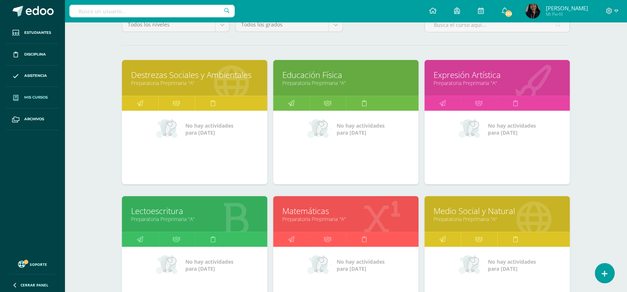
scroll to position [70, 0]
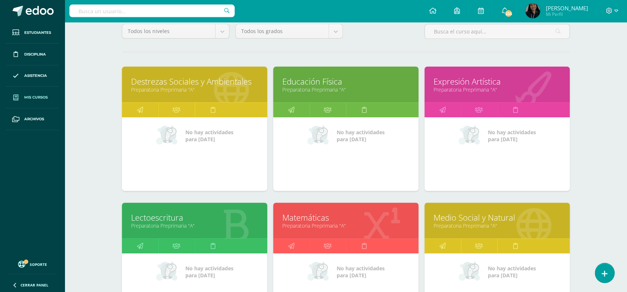
click at [178, 214] on div "Lectoescritura Preparatoria Preprimaria "A"" at bounding box center [194, 220] width 145 height 36
click at [165, 212] on link "Lectoescritura" at bounding box center [194, 217] width 127 height 11
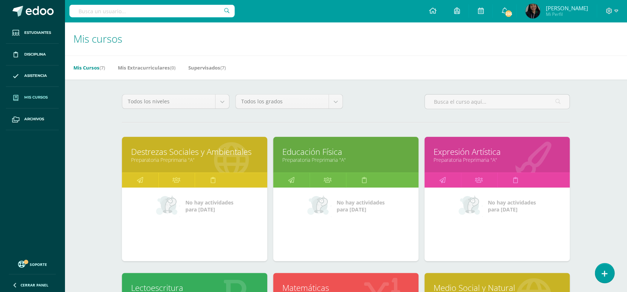
click at [310, 146] on link "Educación Física" at bounding box center [345, 151] width 127 height 11
click at [205, 146] on link "Destrezas Sociales y Ambientales" at bounding box center [194, 151] width 127 height 11
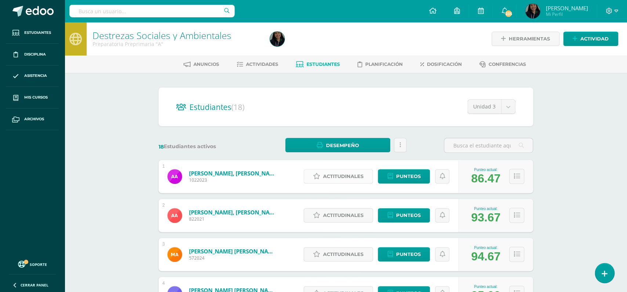
click at [332, 169] on span "Actitudinales" at bounding box center [343, 176] width 40 height 14
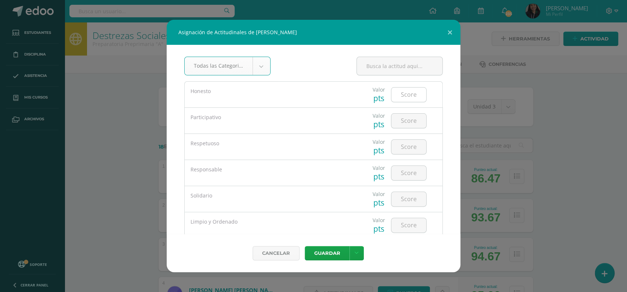
click at [402, 97] on input "number" at bounding box center [408, 94] width 35 height 14
type input "5"
click at [404, 119] on input "number" at bounding box center [408, 120] width 35 height 14
type input "4"
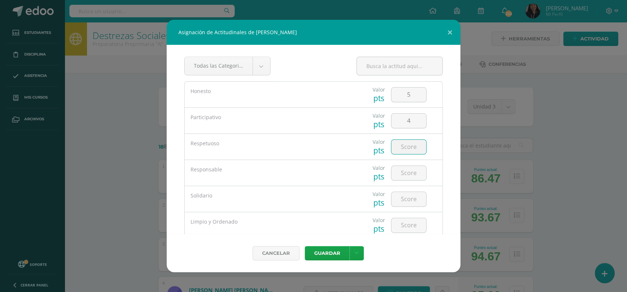
click at [408, 145] on input "number" at bounding box center [408, 147] width 35 height 14
type input "4"
click at [406, 168] on input "number" at bounding box center [408, 173] width 35 height 14
type input "4"
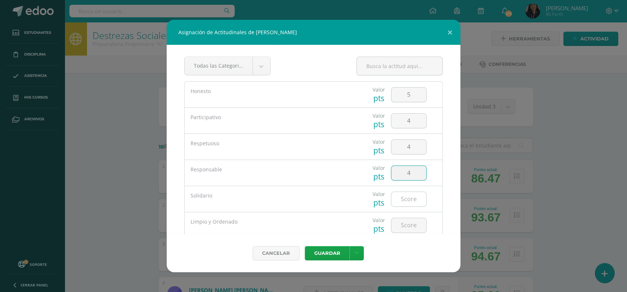
click at [406, 200] on input "number" at bounding box center [408, 199] width 35 height 14
type input "4"
click at [405, 225] on input "number" at bounding box center [408, 225] width 35 height 14
type input "4"
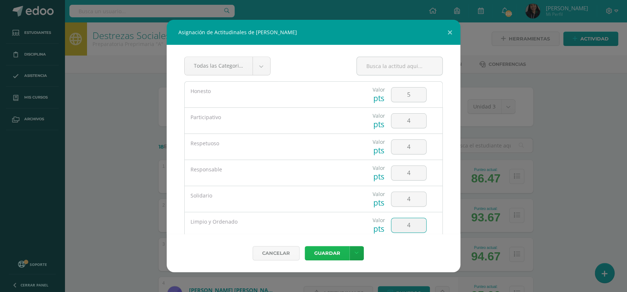
click at [321, 250] on button "Guardar" at bounding box center [327, 253] width 45 height 14
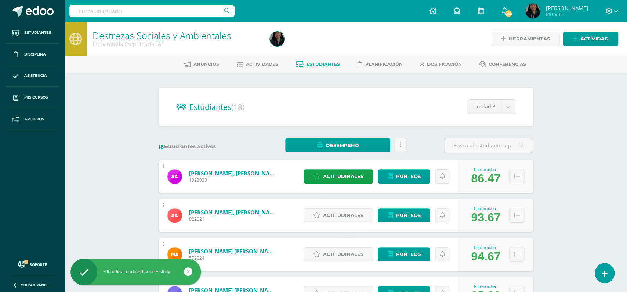
click at [353, 217] on div "Actitudinales Punteos" at bounding box center [379, 215] width 159 height 33
click at [344, 211] on span "Actitudinales" at bounding box center [343, 215] width 40 height 14
click at [0, 0] on div "Limpio y Ordenado" at bounding box center [0, 0] width 0 height 0
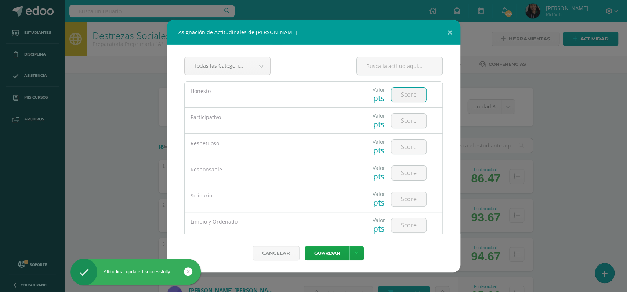
click at [402, 98] on input "number" at bounding box center [408, 94] width 35 height 14
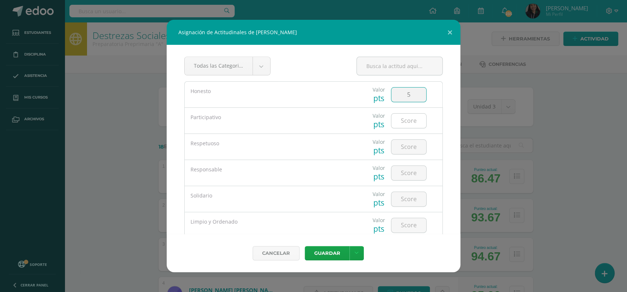
type input "5"
click at [406, 118] on input "number" at bounding box center [408, 120] width 35 height 14
type input "4"
click at [404, 147] on input "number" at bounding box center [408, 147] width 35 height 14
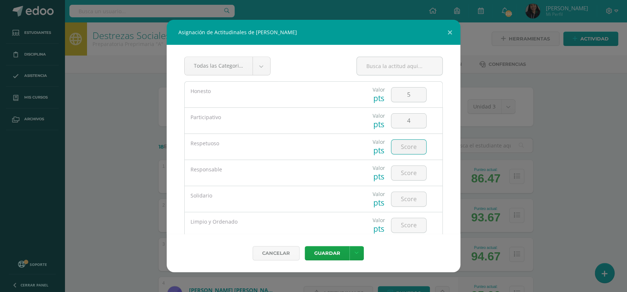
click at [404, 147] on input "number" at bounding box center [408, 147] width 35 height 14
type input "4"
click at [407, 174] on input "number" at bounding box center [408, 173] width 35 height 14
type input "4"
click at [406, 198] on input "number" at bounding box center [408, 199] width 35 height 14
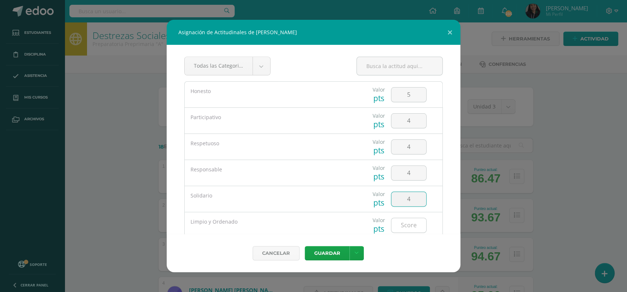
type input "4"
click at [403, 225] on input "number" at bounding box center [408, 225] width 35 height 14
type input "4"
click at [330, 252] on button "Guardar" at bounding box center [327, 253] width 45 height 14
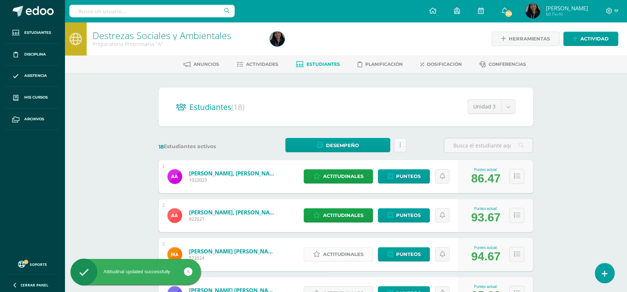
click at [338, 247] on span "Actitudinales" at bounding box center [343, 254] width 40 height 14
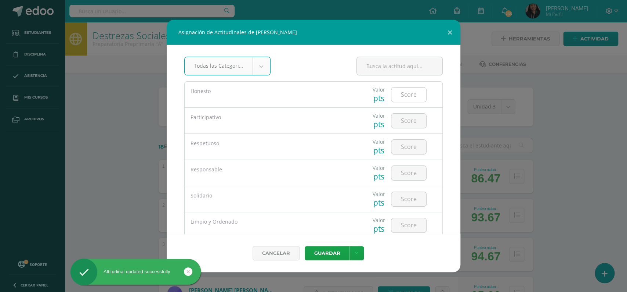
click at [407, 101] on input "number" at bounding box center [408, 94] width 35 height 14
type input "5"
click at [409, 127] on input "number" at bounding box center [408, 120] width 35 height 14
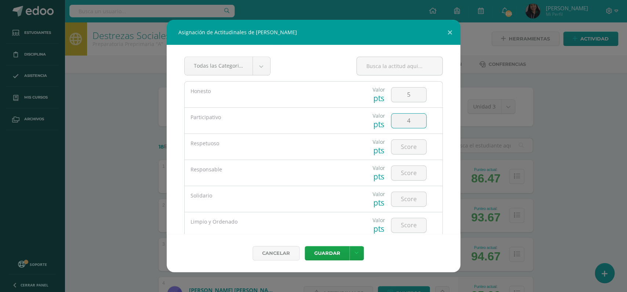
type input "5"
click at [399, 148] on input "number" at bounding box center [408, 147] width 35 height 14
type input "5"
click at [402, 179] on input "number" at bounding box center [408, 173] width 35 height 14
type input "5"
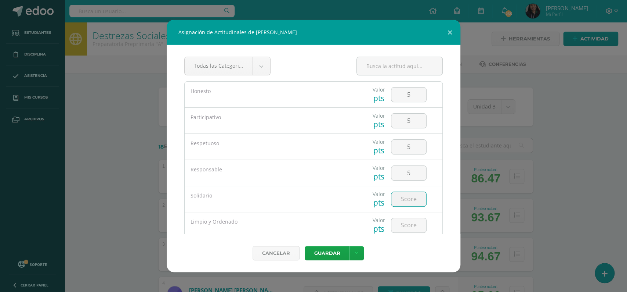
click at [406, 199] on input "number" at bounding box center [408, 199] width 35 height 14
type input "5"
click at [402, 226] on input "number" at bounding box center [408, 225] width 35 height 14
type input "5"
click at [324, 253] on button "Guardar" at bounding box center [327, 253] width 45 height 14
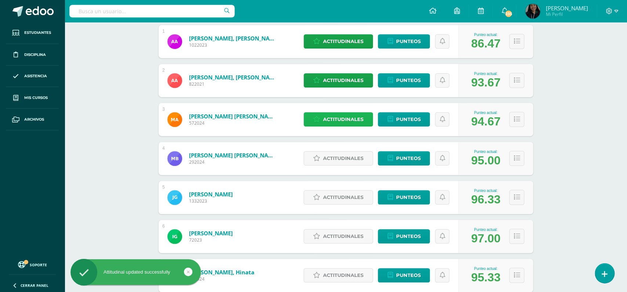
scroll to position [177, 0]
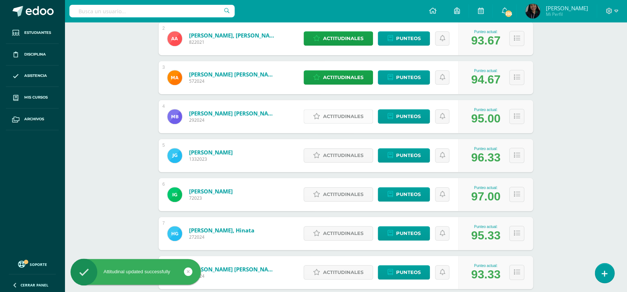
click at [362, 112] on span "Actitudinales" at bounding box center [343, 116] width 40 height 14
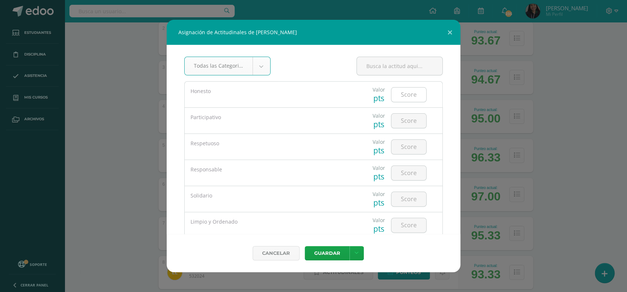
click at [405, 94] on input "number" at bounding box center [408, 94] width 35 height 14
type input "5"
click at [405, 125] on input "number" at bounding box center [408, 120] width 35 height 14
click at [406, 120] on input "number" at bounding box center [408, 120] width 35 height 14
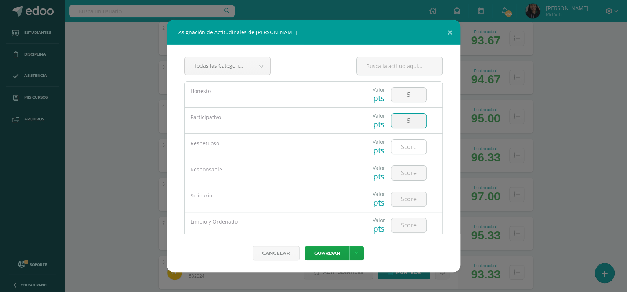
type input "5"
click at [409, 145] on input "number" at bounding box center [408, 147] width 35 height 14
type input "5"
click at [405, 172] on input "number" at bounding box center [408, 173] width 35 height 14
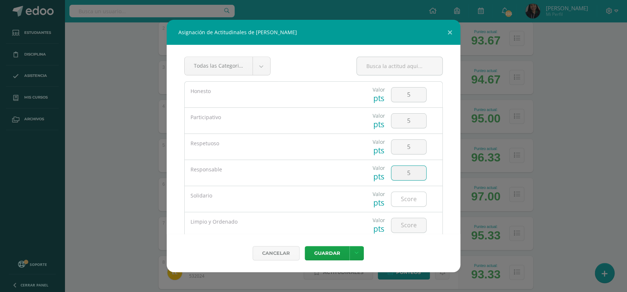
type input "5"
click at [405, 192] on input "number" at bounding box center [408, 199] width 35 height 14
type input "5"
click at [406, 226] on input "number" at bounding box center [408, 225] width 35 height 14
type input "5"
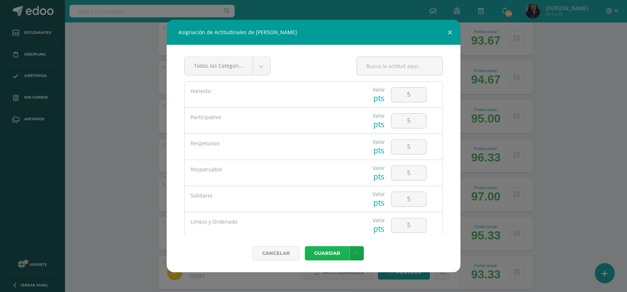
click at [322, 255] on button "Guardar" at bounding box center [327, 253] width 45 height 14
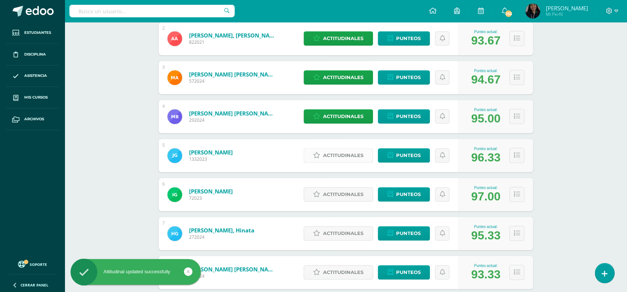
click at [342, 148] on span "Actitudinales" at bounding box center [343, 155] width 40 height 14
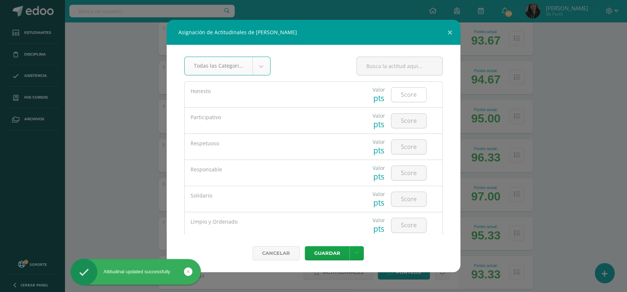
click at [408, 94] on input "number" at bounding box center [408, 94] width 35 height 14
type input "5"
click at [404, 116] on input "number" at bounding box center [408, 120] width 35 height 14
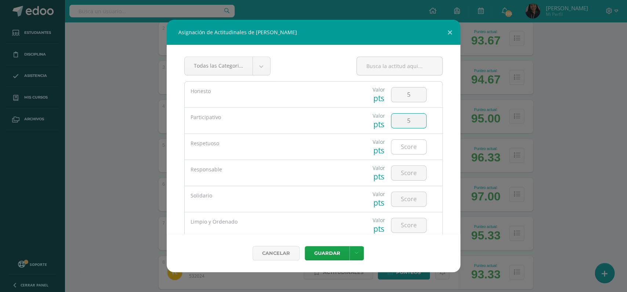
type input "5"
click at [409, 143] on input "number" at bounding box center [408, 147] width 35 height 14
type input "5"
click at [410, 170] on input "number" at bounding box center [408, 173] width 35 height 14
type input "5"
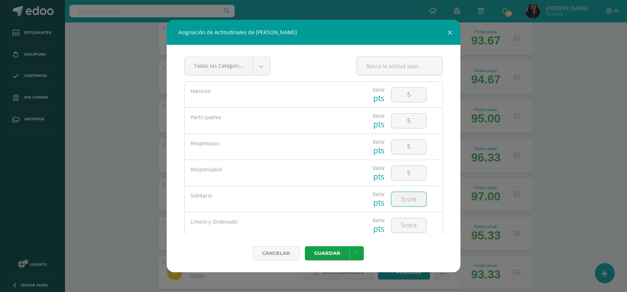
click at [408, 198] on input "number" at bounding box center [408, 199] width 35 height 14
type input "5"
click at [409, 224] on input "number" at bounding box center [408, 225] width 35 height 14
type input "5"
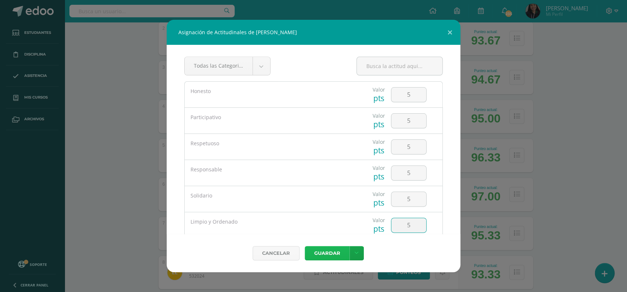
click at [325, 248] on button "Guardar" at bounding box center [327, 253] width 45 height 14
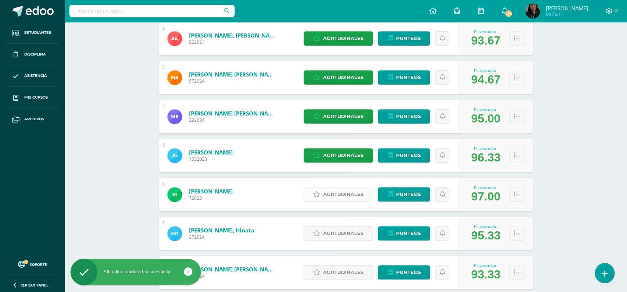
click at [350, 187] on span "Actitudinales" at bounding box center [343, 194] width 40 height 14
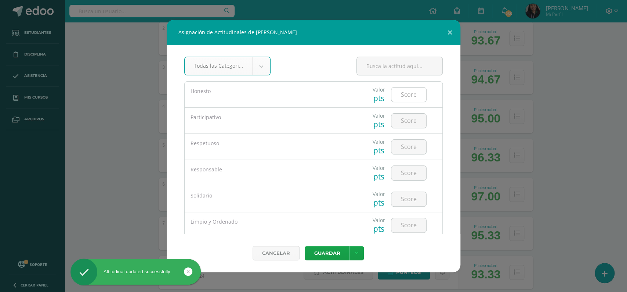
click at [404, 97] on input "number" at bounding box center [408, 94] width 35 height 14
type input "5"
click at [406, 117] on input "number" at bounding box center [408, 120] width 35 height 14
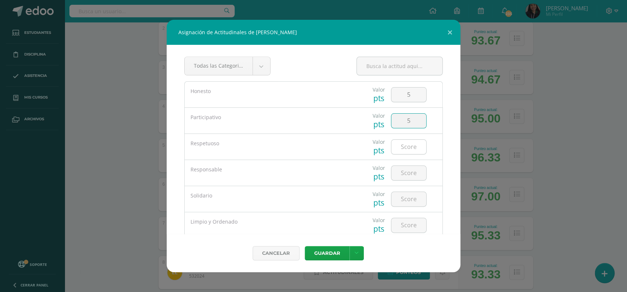
type input "5"
click at [404, 145] on input "number" at bounding box center [408, 147] width 35 height 14
type input "5"
click at [404, 170] on input "number" at bounding box center [408, 173] width 35 height 14
type input "5"
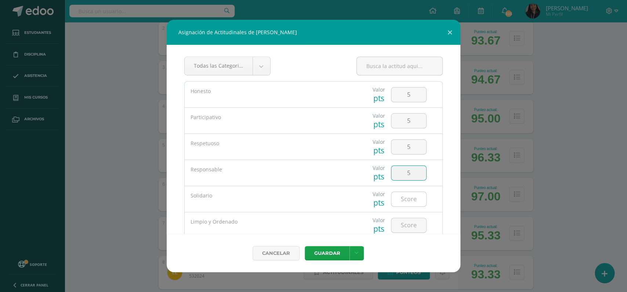
click at [407, 195] on input "number" at bounding box center [408, 199] width 35 height 14
type input "5"
click at [409, 229] on input "number" at bounding box center [408, 225] width 35 height 14
type input "5"
click at [327, 252] on button "Guardar" at bounding box center [327, 253] width 45 height 14
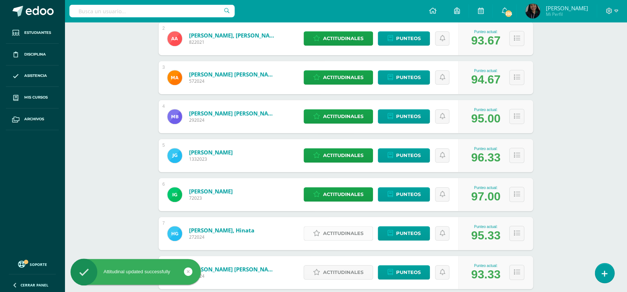
click at [339, 226] on span "Actitudinales" at bounding box center [343, 233] width 40 height 14
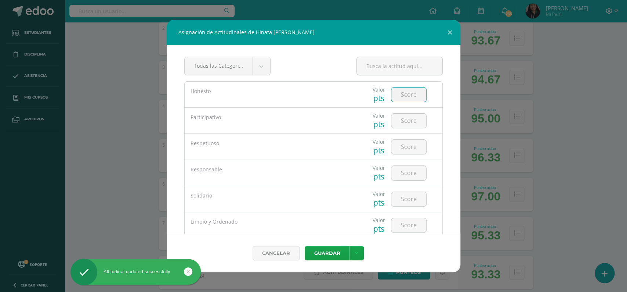
click at [402, 100] on input "number" at bounding box center [408, 94] width 35 height 14
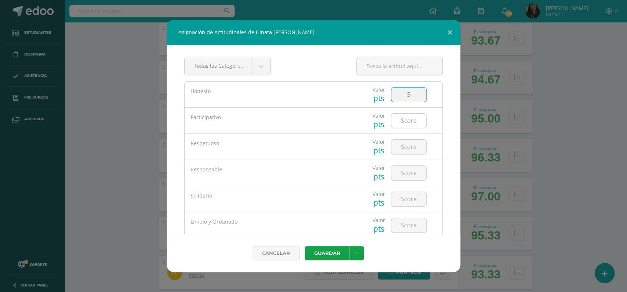
type input "5"
click at [400, 119] on input "number" at bounding box center [408, 120] width 35 height 14
type input "5"
click at [405, 152] on input "number" at bounding box center [408, 147] width 35 height 14
type input "5"
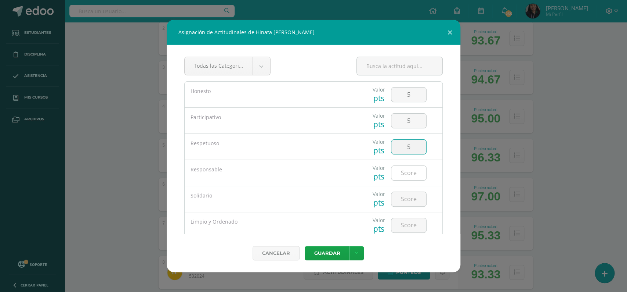
click at [405, 178] on input "number" at bounding box center [408, 173] width 35 height 14
type input "5"
click at [405, 202] on input "number" at bounding box center [408, 199] width 35 height 14
type input "5"
click at [407, 229] on input "number" at bounding box center [408, 225] width 35 height 14
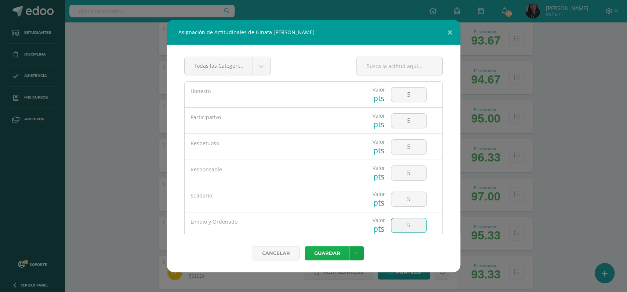
type input "5"
click at [328, 253] on button "Guardar" at bounding box center [327, 253] width 45 height 14
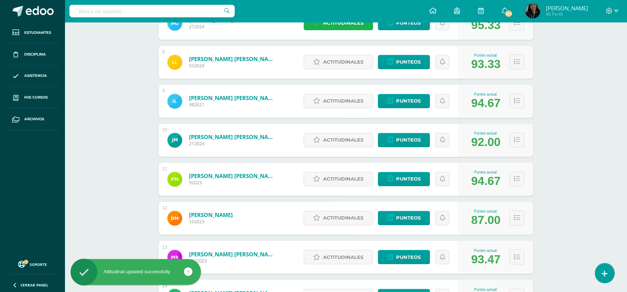
scroll to position [390, 0]
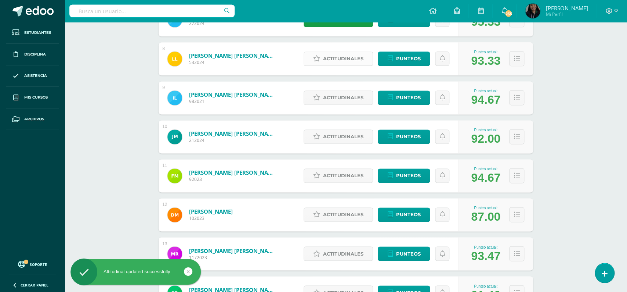
click at [340, 53] on span "Actitudinales" at bounding box center [343, 59] width 40 height 14
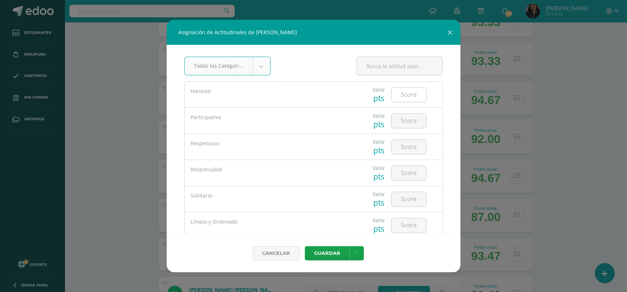
click at [404, 97] on input "number" at bounding box center [408, 94] width 35 height 14
type input "5"
click at [404, 123] on input "number" at bounding box center [408, 120] width 35 height 14
type input "5"
click at [407, 145] on input "number" at bounding box center [408, 147] width 35 height 14
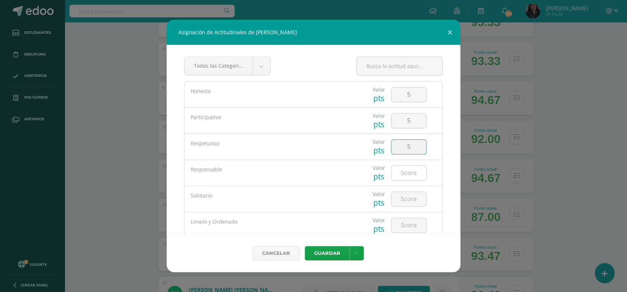
type input "5"
click at [409, 167] on input "number" at bounding box center [408, 173] width 35 height 14
type input "5"
click at [410, 150] on input "5" at bounding box center [408, 147] width 35 height 14
type input "3"
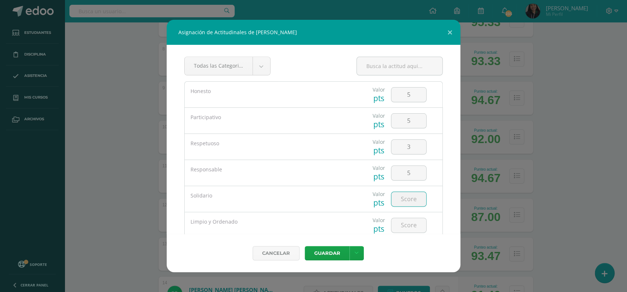
click at [410, 197] on input "number" at bounding box center [408, 199] width 35 height 14
type input "5"
click at [409, 222] on input "number" at bounding box center [408, 225] width 35 height 14
type input "5"
type input "4"
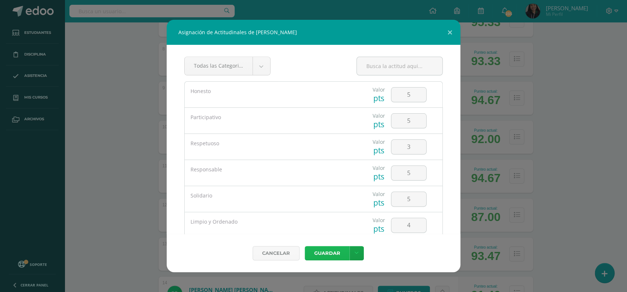
click at [322, 251] on button "Guardar" at bounding box center [327, 253] width 45 height 14
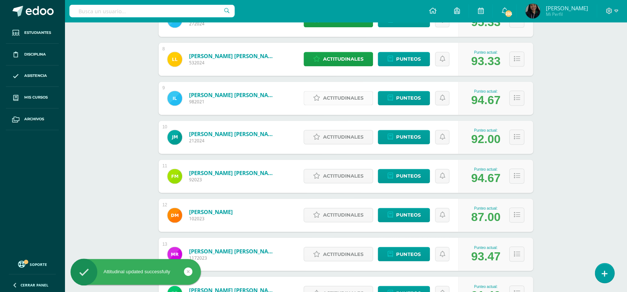
click at [320, 91] on link "Actitudinales" at bounding box center [338, 98] width 69 height 14
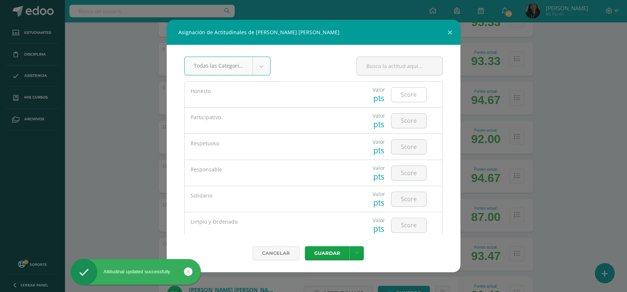
click at [398, 94] on input "number" at bounding box center [408, 94] width 35 height 14
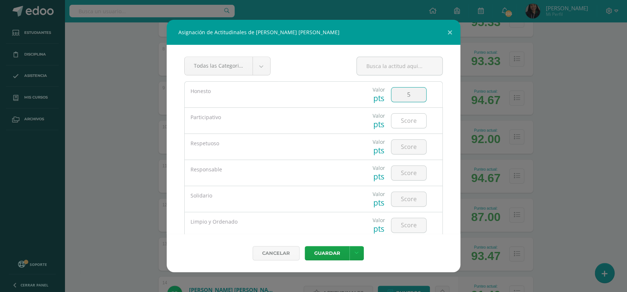
type input "5"
click at [402, 119] on input "number" at bounding box center [408, 120] width 35 height 14
type input "5"
click at [407, 144] on input "number" at bounding box center [408, 147] width 35 height 14
type input "4"
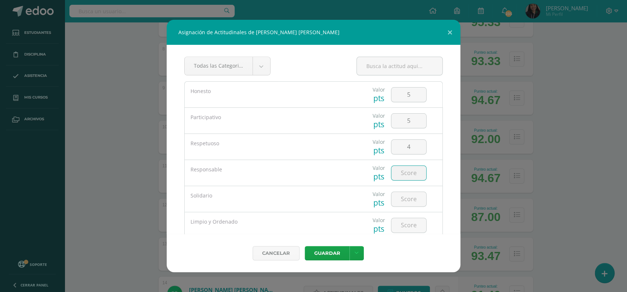
click at [404, 177] on input "number" at bounding box center [408, 173] width 35 height 14
type input "4"
click at [407, 200] on input "number" at bounding box center [408, 199] width 35 height 14
type input "5"
click at [407, 222] on input "number" at bounding box center [408, 225] width 35 height 14
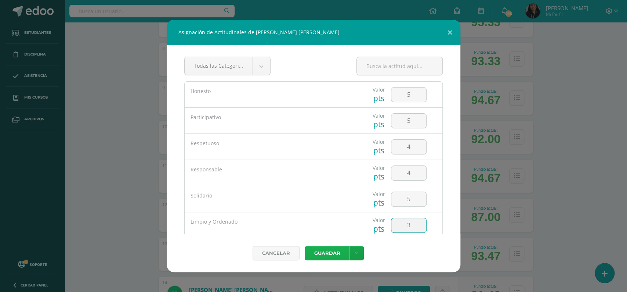
type input "3"
click at [326, 247] on button "Guardar" at bounding box center [327, 253] width 45 height 14
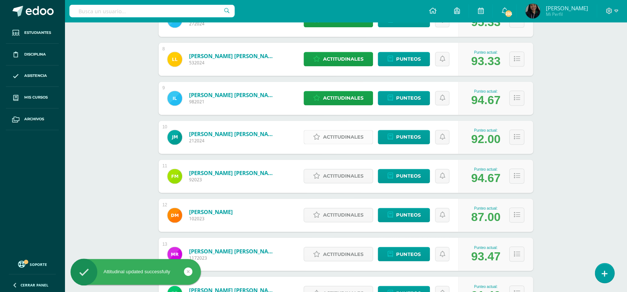
click at [335, 130] on span "Actitudinales" at bounding box center [343, 137] width 40 height 14
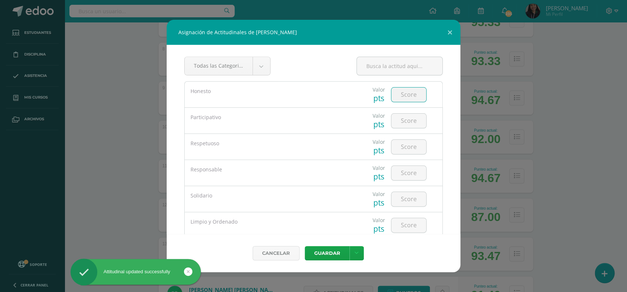
click at [407, 100] on input "number" at bounding box center [408, 94] width 35 height 14
type input "5"
click at [409, 119] on input "number" at bounding box center [408, 120] width 35 height 14
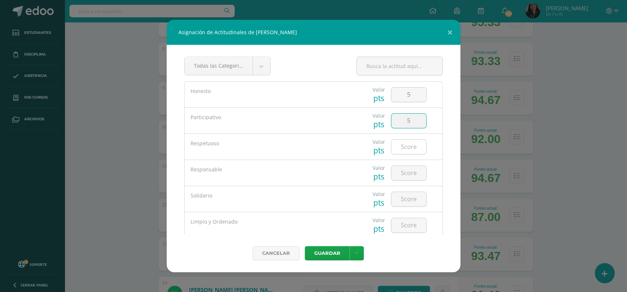
type input "5"
click at [406, 143] on input "number" at bounding box center [408, 147] width 35 height 14
type input "5"
click at [406, 174] on input "number" at bounding box center [408, 173] width 35 height 14
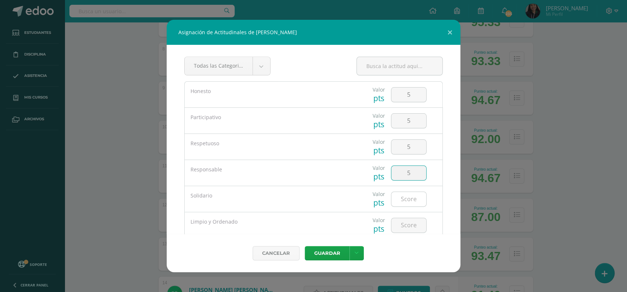
type input "5"
click at [408, 199] on input "number" at bounding box center [408, 199] width 35 height 14
type input "5"
click at [409, 225] on input "number" at bounding box center [408, 225] width 35 height 14
type input "5"
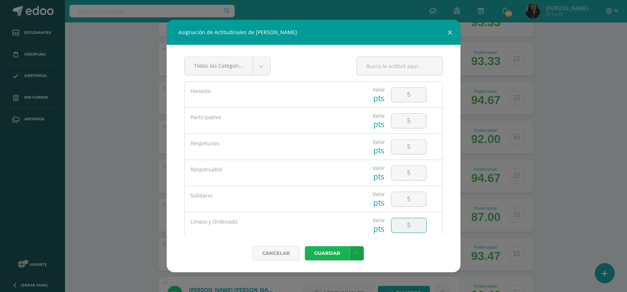
click at [329, 246] on button "Guardar" at bounding box center [327, 253] width 45 height 14
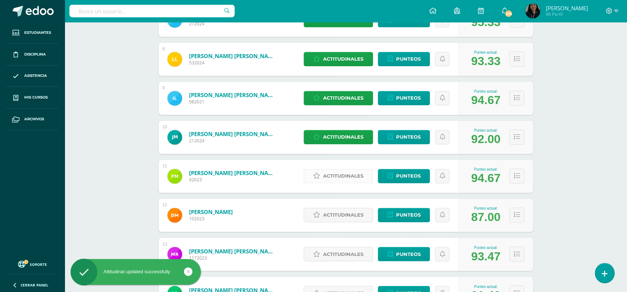
click at [336, 169] on span "Actitudinales" at bounding box center [343, 176] width 40 height 14
click at [0, 0] on div "Responsable" at bounding box center [0, 0] width 0 height 0
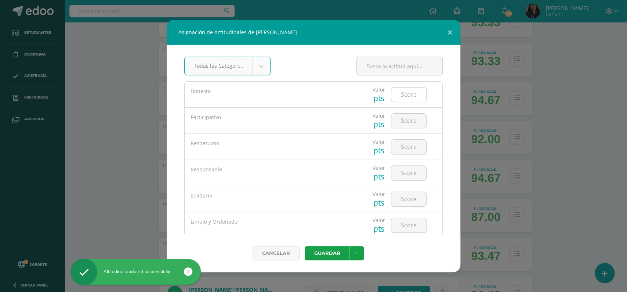
click at [404, 95] on input "number" at bounding box center [408, 94] width 35 height 14
type input "5"
click at [402, 119] on input "number" at bounding box center [408, 120] width 35 height 14
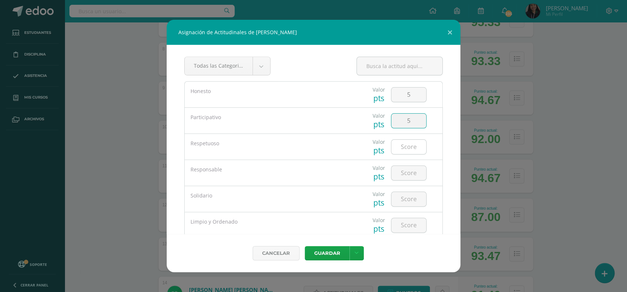
type input "5"
click at [407, 144] on input "number" at bounding box center [408, 147] width 35 height 14
type input "5"
click at [409, 174] on input "number" at bounding box center [408, 173] width 35 height 14
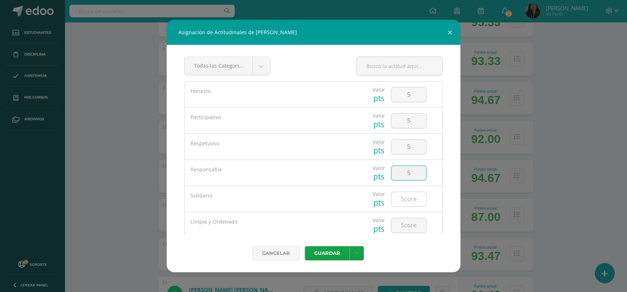
type input "5"
click at [408, 196] on input "number" at bounding box center [408, 199] width 35 height 14
type input "5"
click at [407, 228] on input "number" at bounding box center [408, 225] width 35 height 14
type input "5"
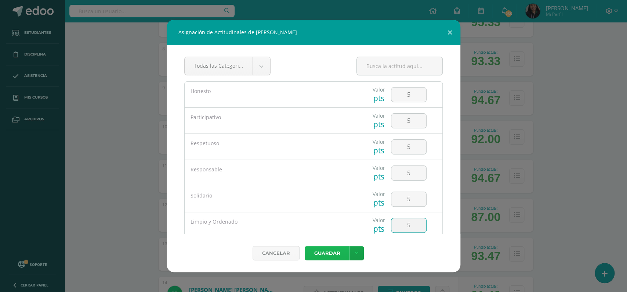
click at [325, 250] on button "Guardar" at bounding box center [327, 253] width 45 height 14
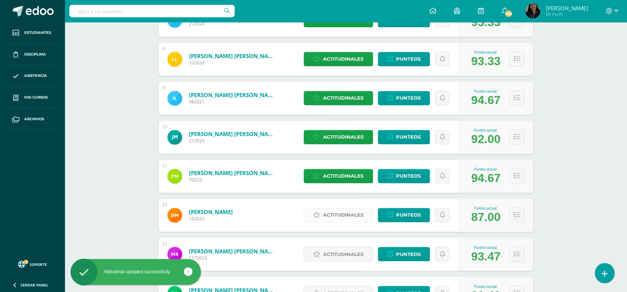
click at [340, 208] on span "Actitudinales" at bounding box center [343, 215] width 40 height 14
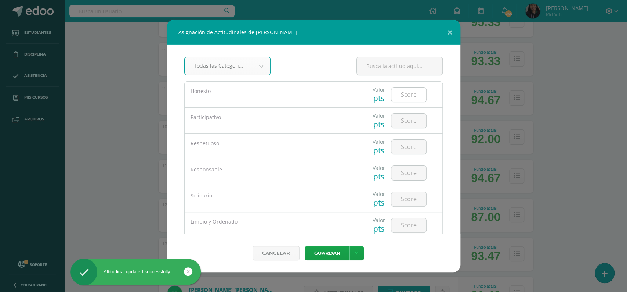
click at [409, 95] on input "number" at bounding box center [408, 94] width 35 height 14
type input "5"
click at [405, 119] on input "number" at bounding box center [408, 120] width 35 height 14
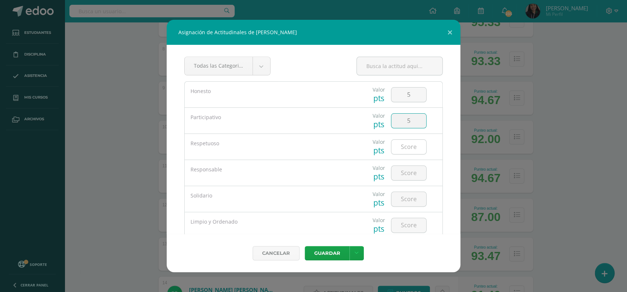
type input "5"
click at [407, 141] on input "number" at bounding box center [408, 147] width 35 height 14
type input "5"
click at [411, 169] on input "number" at bounding box center [408, 173] width 35 height 14
type input "5"
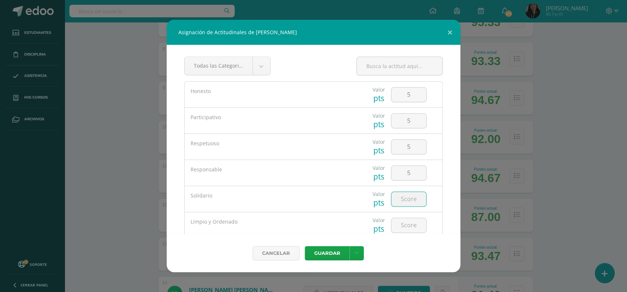
click at [409, 193] on input "number" at bounding box center [408, 199] width 35 height 14
type input "4"
click at [408, 227] on input "number" at bounding box center [408, 225] width 35 height 14
type input "4"
click at [325, 255] on button "Guardar" at bounding box center [327, 253] width 45 height 14
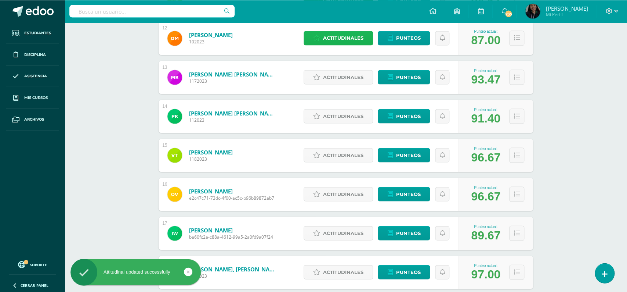
scroll to position [576, 0]
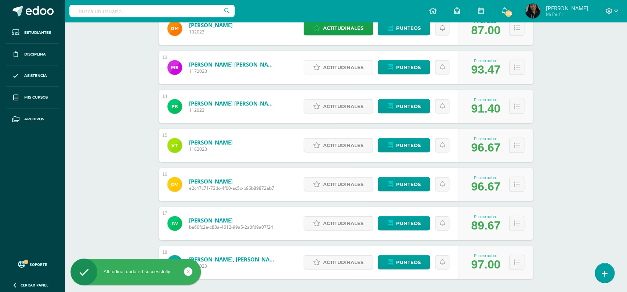
click at [342, 61] on span "Actitudinales" at bounding box center [343, 68] width 40 height 14
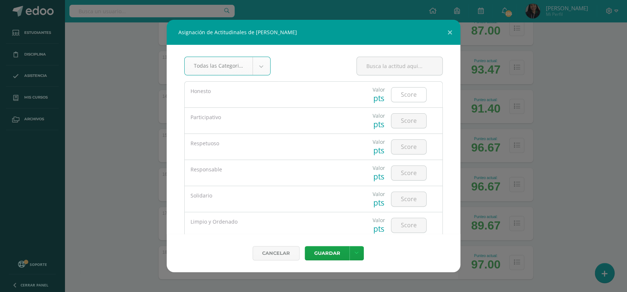
click at [404, 94] on input "number" at bounding box center [408, 94] width 35 height 14
type input "5"
click at [406, 118] on input "number" at bounding box center [408, 120] width 35 height 14
type input "5"
click at [406, 146] on input "number" at bounding box center [408, 147] width 35 height 14
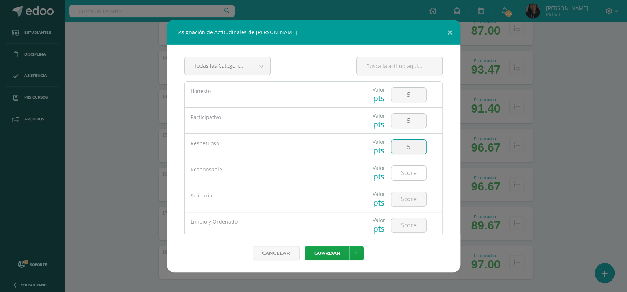
type input "5"
click at [407, 174] on input "number" at bounding box center [408, 173] width 35 height 14
type input "5"
click at [406, 201] on input "number" at bounding box center [408, 199] width 35 height 14
type input "5"
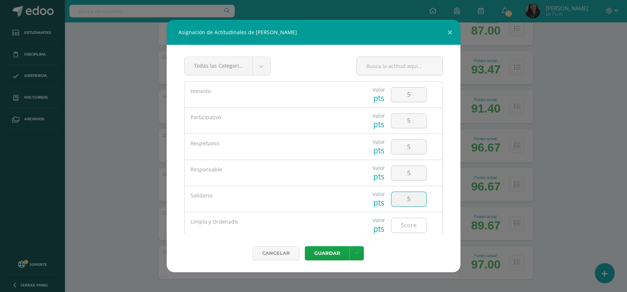
click at [406, 225] on input "number" at bounding box center [408, 225] width 35 height 14
type input "5"
click at [332, 248] on button "Guardar" at bounding box center [327, 253] width 45 height 14
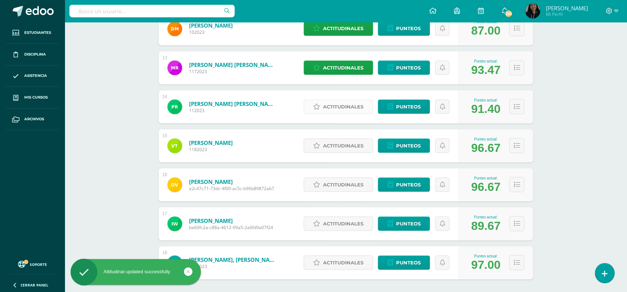
click at [339, 105] on span "Actitudinales" at bounding box center [343, 107] width 40 height 14
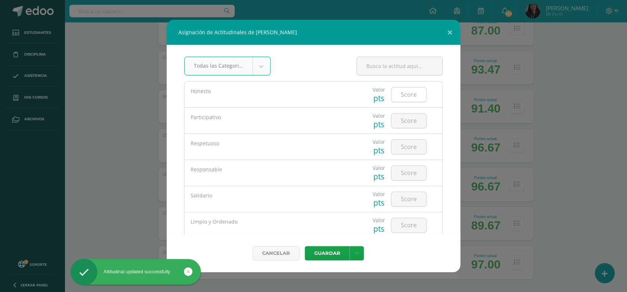
click at [406, 92] on input "number" at bounding box center [408, 94] width 35 height 14
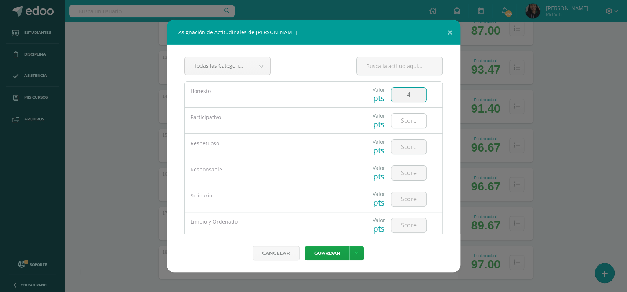
type input "4"
click at [402, 118] on input "number" at bounding box center [408, 120] width 35 height 14
type input "3"
click at [405, 147] on input "number" at bounding box center [408, 147] width 35 height 14
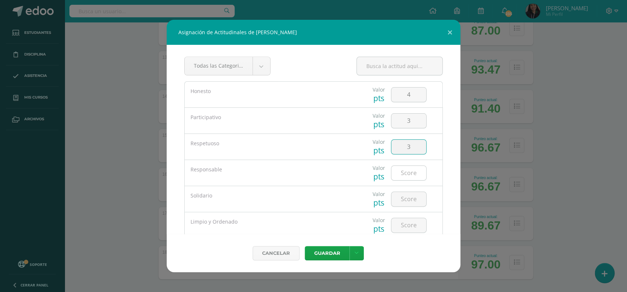
type input "3"
click at [406, 172] on input "number" at bounding box center [408, 173] width 35 height 14
type input "3"
click at [405, 205] on input "number" at bounding box center [408, 199] width 35 height 14
type input "4"
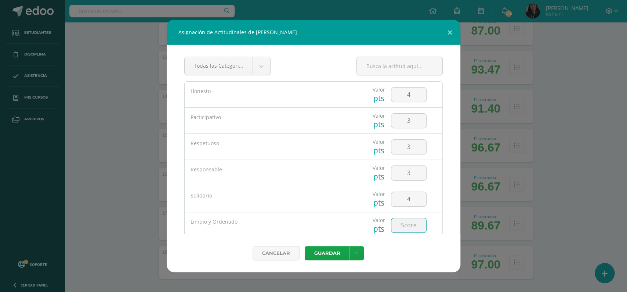
click at [404, 227] on input "number" at bounding box center [408, 225] width 35 height 14
type input "2"
click at [329, 248] on button "Guardar" at bounding box center [327, 253] width 45 height 14
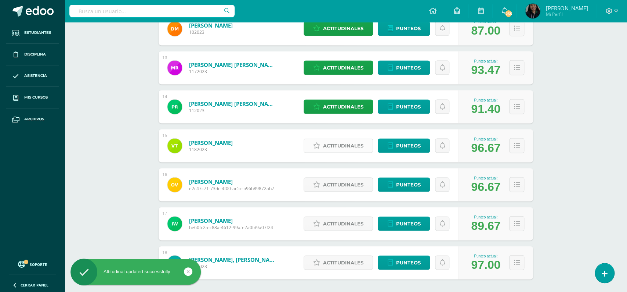
click at [340, 143] on span "Actitudinales" at bounding box center [343, 145] width 40 height 14
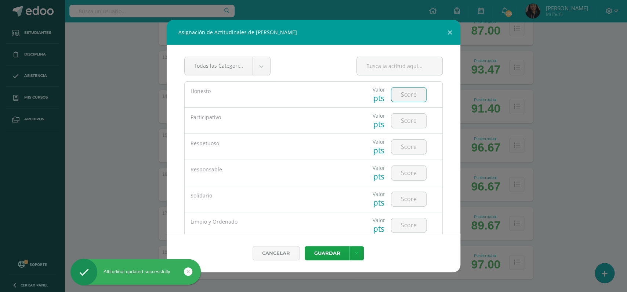
click at [406, 99] on input "number" at bounding box center [408, 94] width 35 height 14
type input "5"
click at [409, 124] on input "number" at bounding box center [408, 120] width 35 height 14
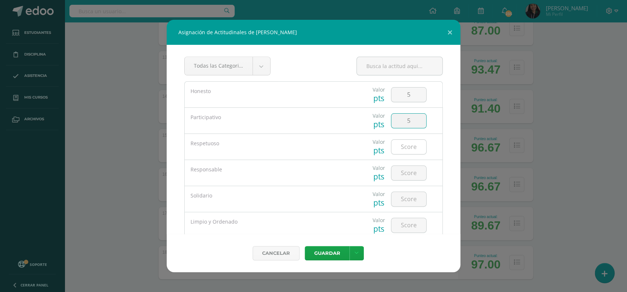
type input "5"
click at [406, 152] on input "number" at bounding box center [408, 147] width 35 height 14
type input "5"
click at [404, 175] on input "number" at bounding box center [408, 173] width 35 height 14
type input "5"
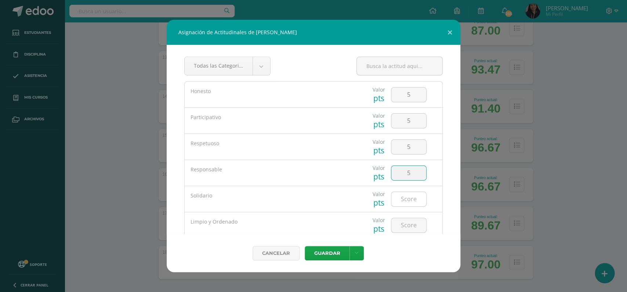
click at [404, 196] on input "number" at bounding box center [408, 199] width 35 height 14
type input "5"
click at [411, 231] on input "number" at bounding box center [408, 225] width 35 height 14
type input "5"
click at [325, 254] on button "Guardar" at bounding box center [327, 253] width 45 height 14
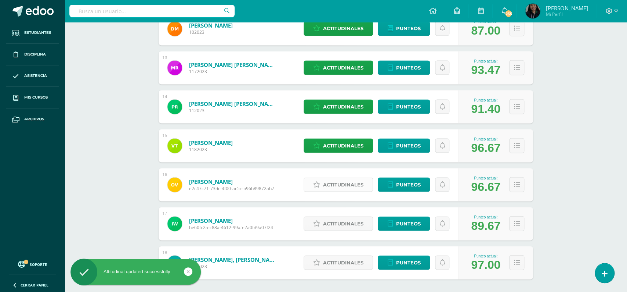
click at [333, 181] on span "Actitudinales" at bounding box center [343, 184] width 40 height 14
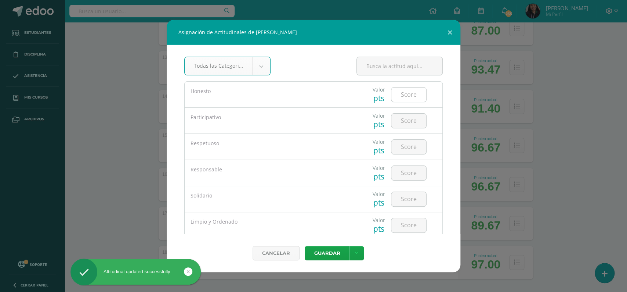
click at [404, 93] on input "number" at bounding box center [408, 94] width 35 height 14
type input "5"
click at [408, 119] on input "number" at bounding box center [408, 120] width 35 height 14
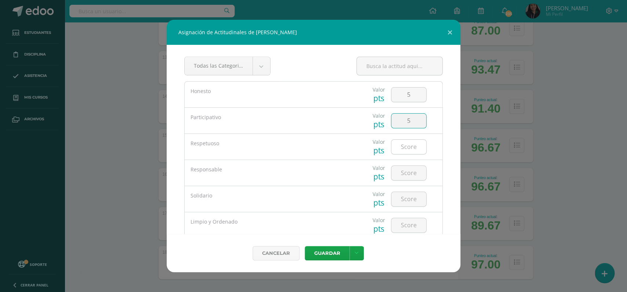
type input "5"
click at [408, 148] on input "number" at bounding box center [408, 147] width 35 height 14
type input "5"
click at [408, 178] on input "number" at bounding box center [408, 173] width 35 height 14
type input "5"
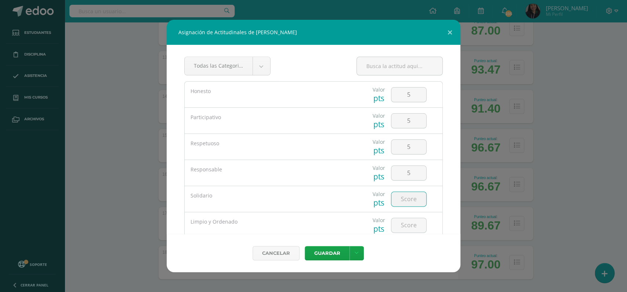
click at [407, 198] on input "number" at bounding box center [408, 199] width 35 height 14
type input "5"
click at [408, 227] on input "number" at bounding box center [408, 225] width 35 height 14
type input "5"
click at [334, 250] on button "Guardar" at bounding box center [327, 253] width 45 height 14
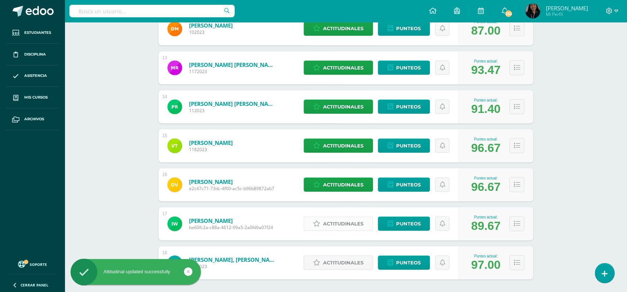
click at [342, 216] on span "Actitudinales" at bounding box center [343, 223] width 40 height 14
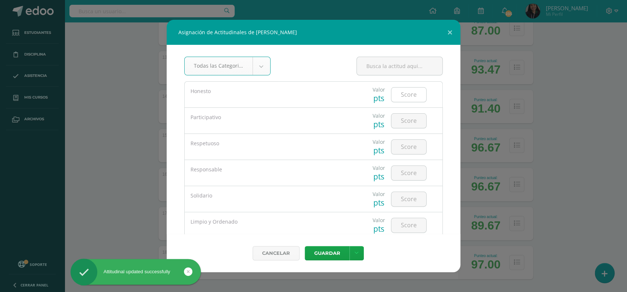
click at [407, 96] on input "number" at bounding box center [408, 94] width 35 height 14
type input "5"
click at [404, 120] on input "number" at bounding box center [408, 120] width 35 height 14
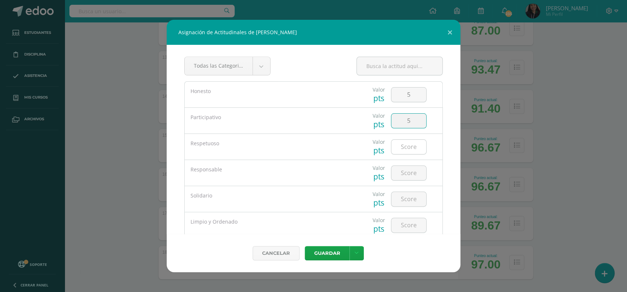
type input "5"
click at [407, 142] on input "number" at bounding box center [408, 147] width 35 height 14
type input "5"
click at [413, 172] on input "number" at bounding box center [408, 173] width 35 height 14
type input "5"
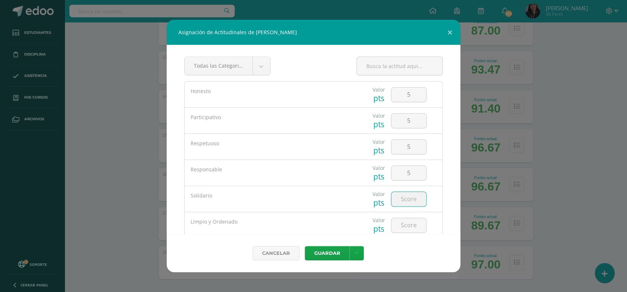
click at [405, 204] on input "number" at bounding box center [408, 199] width 35 height 14
type input "5"
click at [405, 224] on input "number" at bounding box center [408, 225] width 35 height 14
type input "5"
click at [406, 123] on input "5" at bounding box center [408, 120] width 35 height 14
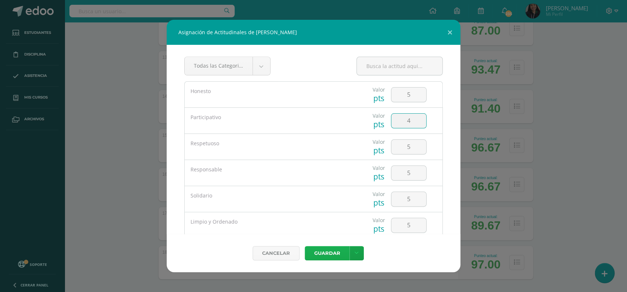
type input "4"
click at [330, 253] on button "Guardar" at bounding box center [327, 253] width 45 height 14
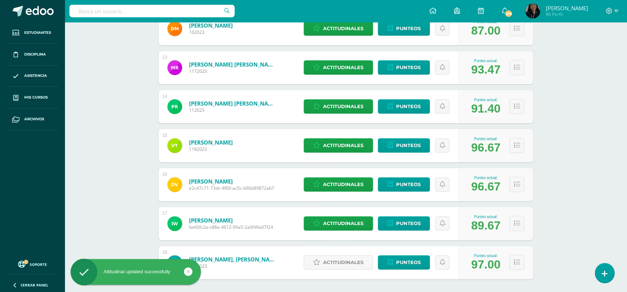
click at [330, 253] on div "Cancelar Guardar Guardar y poblar en todos mis cursos" at bounding box center [313, 242] width 264 height 35
click at [330, 255] on span "Actitudinales" at bounding box center [343, 262] width 40 height 14
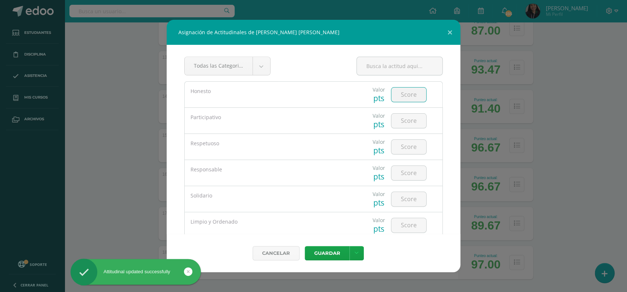
click at [402, 95] on input "number" at bounding box center [408, 94] width 35 height 14
type input "5"
click at [404, 120] on input "number" at bounding box center [408, 120] width 35 height 14
type input "5"
click at [407, 143] on input "number" at bounding box center [408, 147] width 35 height 14
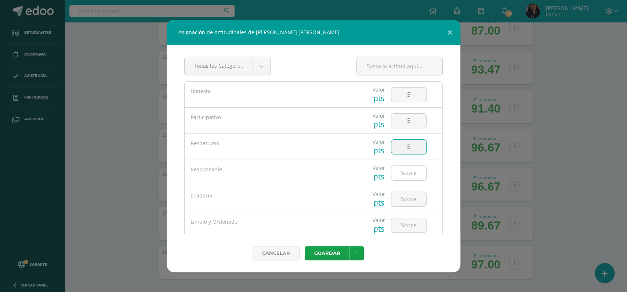
type input "5"
click at [405, 176] on input "number" at bounding box center [408, 173] width 35 height 14
type input "5"
click at [404, 196] on input "number" at bounding box center [408, 199] width 35 height 14
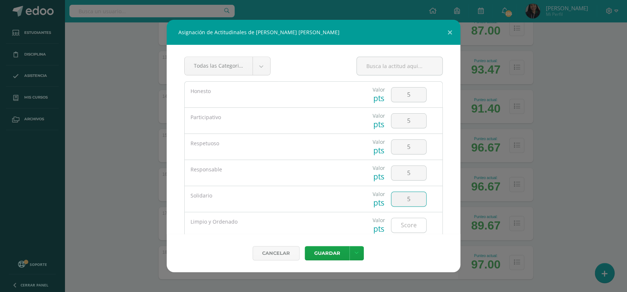
type input "5"
click at [404, 228] on input "number" at bounding box center [408, 225] width 35 height 14
type input "5"
click at [330, 252] on button "Guardar" at bounding box center [327, 253] width 45 height 14
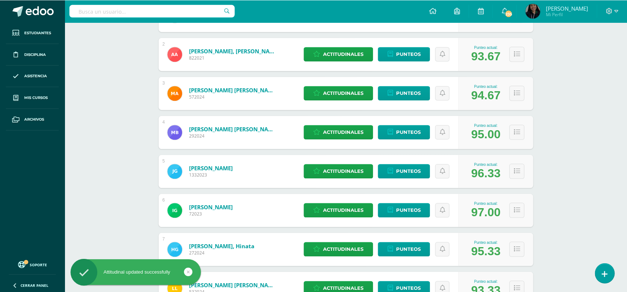
scroll to position [0, 0]
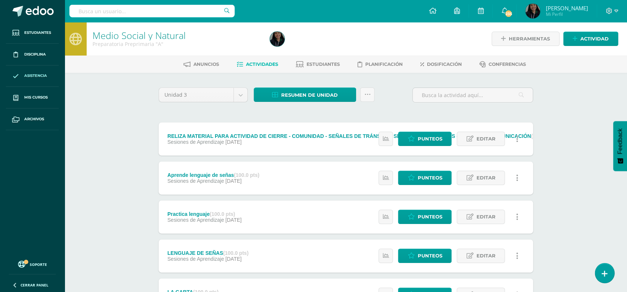
click at [36, 75] on span "Asistencia" at bounding box center [35, 76] width 23 height 6
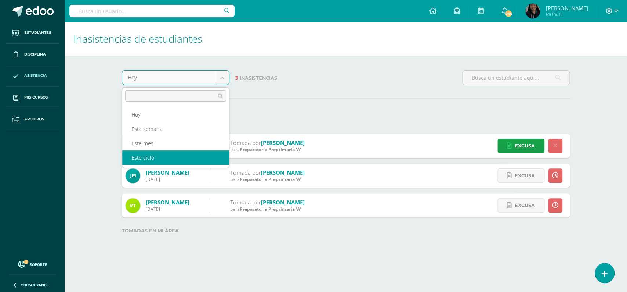
select select "cycle"
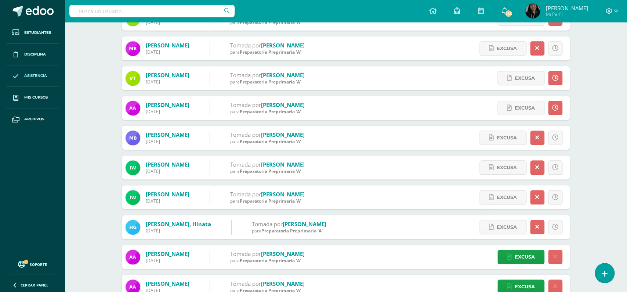
scroll to position [180, 0]
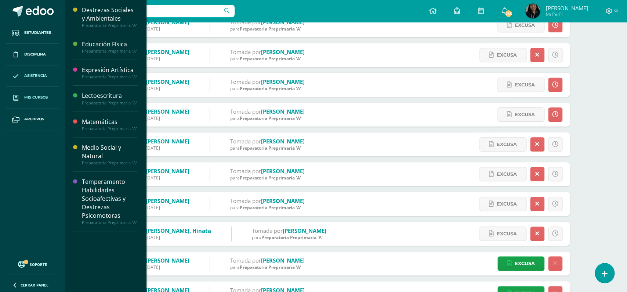
click at [33, 93] on link "Mis cursos" at bounding box center [32, 98] width 53 height 22
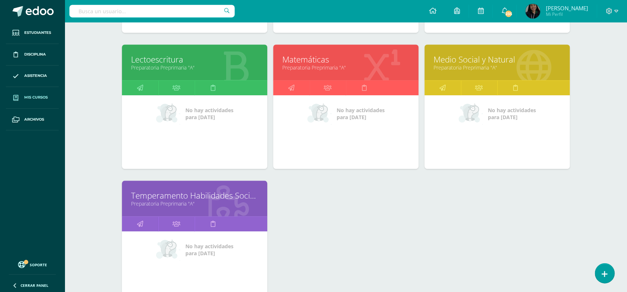
scroll to position [274, 0]
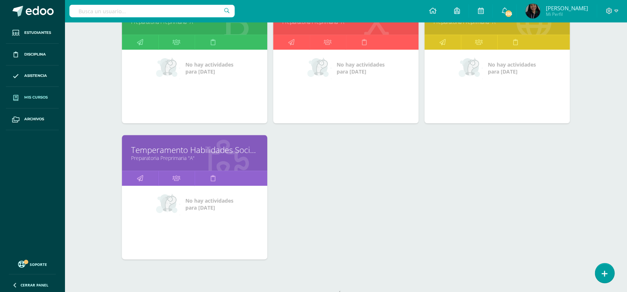
click at [228, 144] on link "Temperamento Habilidades Socioafectivas y Destrezas Psicomotoras" at bounding box center [194, 149] width 127 height 11
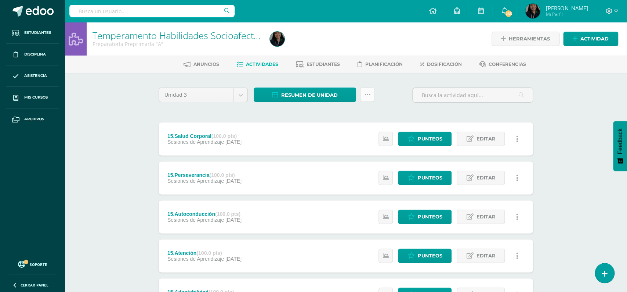
click at [365, 94] on icon at bounding box center [367, 94] width 6 height 6
click at [381, 113] on link "Subir actividades en masa" at bounding box center [348, 118] width 81 height 18
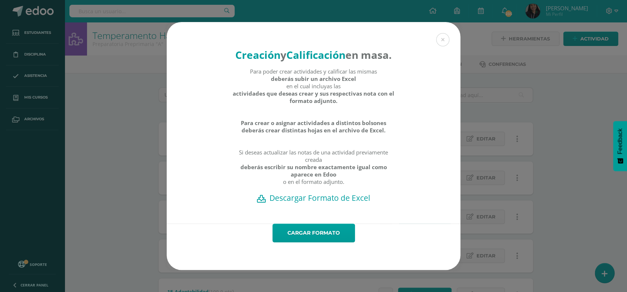
click at [344, 192] on h2 "Descargar Formato de Excel" at bounding box center [314, 197] width 268 height 10
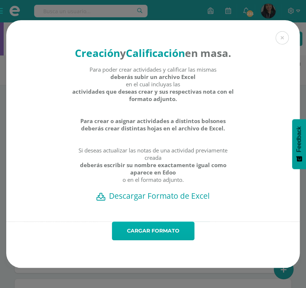
click at [171, 221] on link "Cargar formato" at bounding box center [153, 230] width 83 height 19
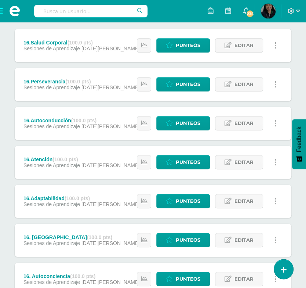
scroll to position [131, 0]
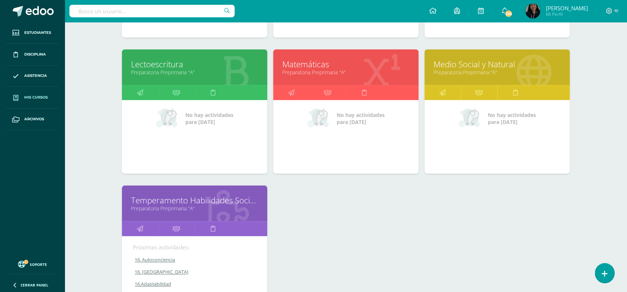
scroll to position [225, 0]
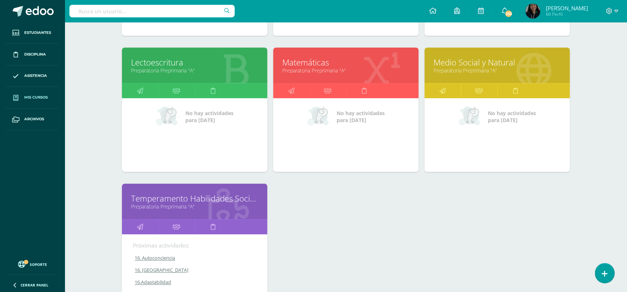
click at [470, 57] on link "Medio Social y Natural" at bounding box center [497, 62] width 127 height 11
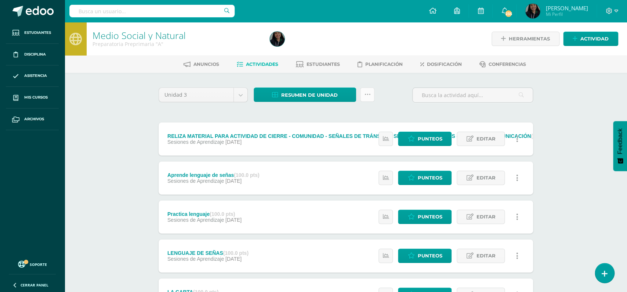
click at [367, 96] on icon at bounding box center [367, 94] width 6 height 6
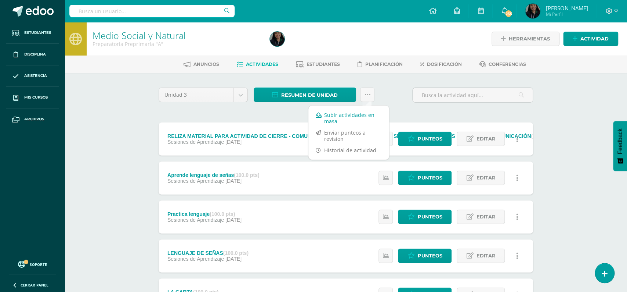
click at [357, 109] on link "Subir actividades en masa" at bounding box center [348, 118] width 81 height 18
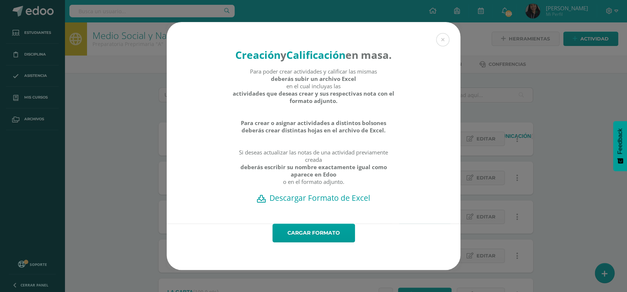
click at [330, 192] on h2 "Descargar Formato de Excel" at bounding box center [314, 197] width 268 height 10
click at [437, 14] on div "Creación y Calificación en masa. Para poder crear actividades y calificar las m…" at bounding box center [313, 146] width 627 height 292
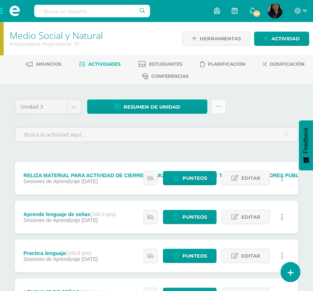
click at [220, 108] on icon at bounding box center [218, 107] width 6 height 6
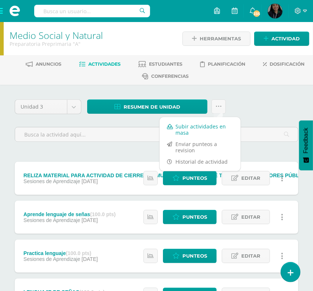
click at [204, 122] on link "Subir actividades en masa" at bounding box center [199, 130] width 81 height 18
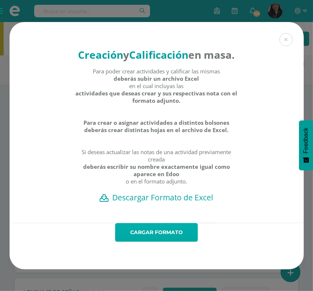
click at [167, 223] on link "Cargar formato" at bounding box center [156, 232] width 83 height 19
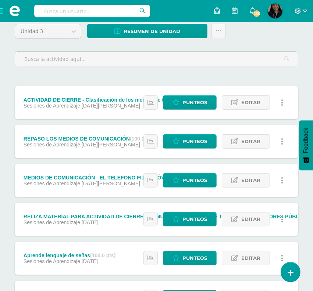
scroll to position [78, 0]
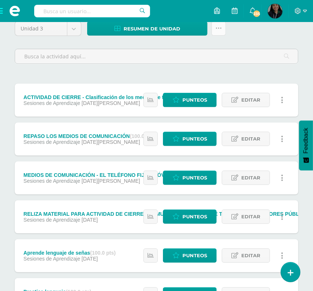
click at [221, 27] on icon at bounding box center [218, 28] width 6 height 6
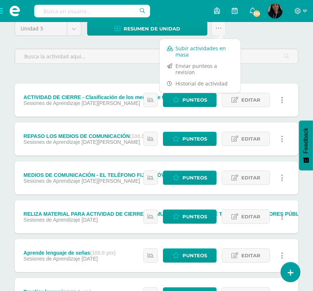
click at [204, 52] on link "Subir actividades en masa" at bounding box center [199, 52] width 81 height 18
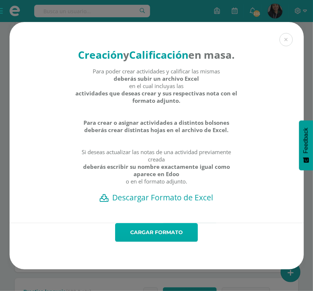
click at [168, 225] on link "Cargar formato" at bounding box center [156, 232] width 83 height 19
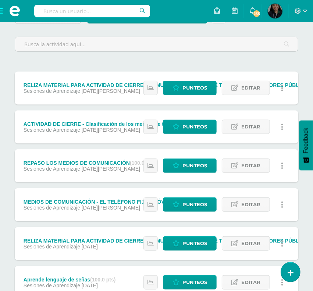
scroll to position [94, 0]
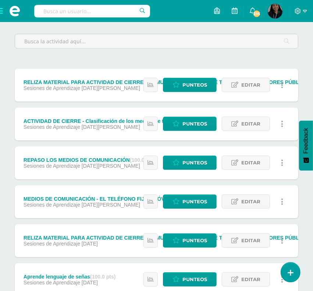
click at [283, 77] on link at bounding box center [282, 84] width 14 height 14
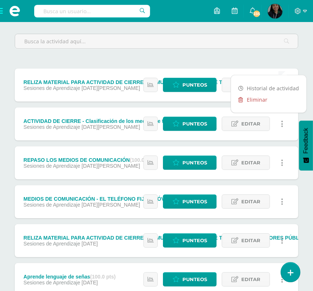
click at [267, 100] on link "Eliminar" at bounding box center [268, 99] width 75 height 11
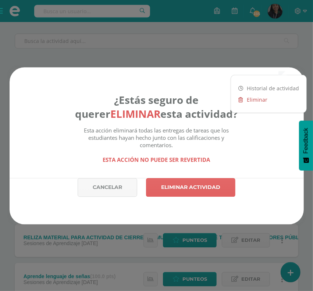
scroll to position [93, 0]
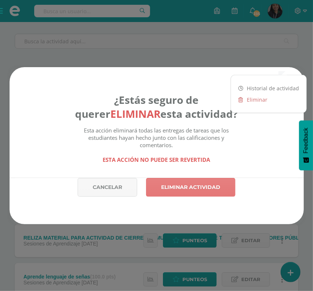
click at [175, 189] on link "Eliminar actividad" at bounding box center [190, 187] width 89 height 19
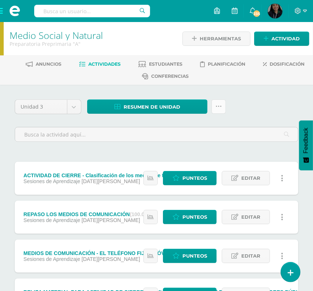
click at [218, 101] on link at bounding box center [218, 107] width 14 height 14
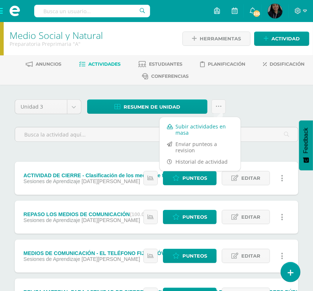
click at [212, 130] on link "Subir actividades en masa" at bounding box center [199, 130] width 81 height 18
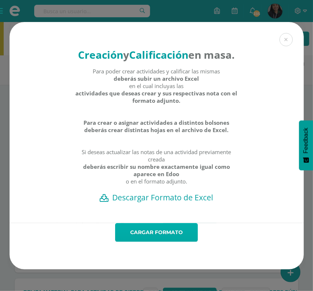
click at [177, 223] on link "Cargar formato" at bounding box center [156, 232] width 83 height 19
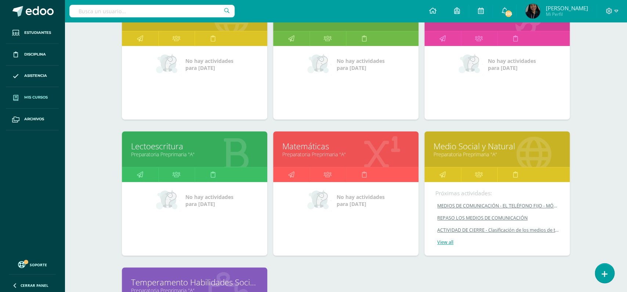
scroll to position [140, 0]
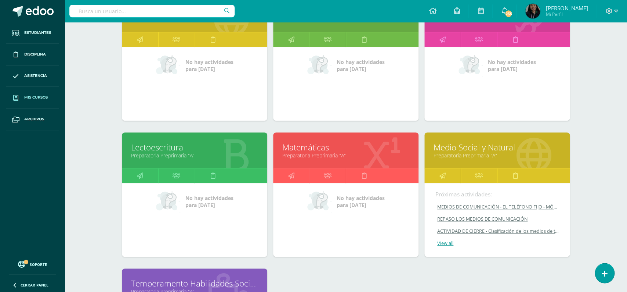
click at [303, 152] on link "Preparatoria Preprimaria "A"" at bounding box center [345, 155] width 127 height 7
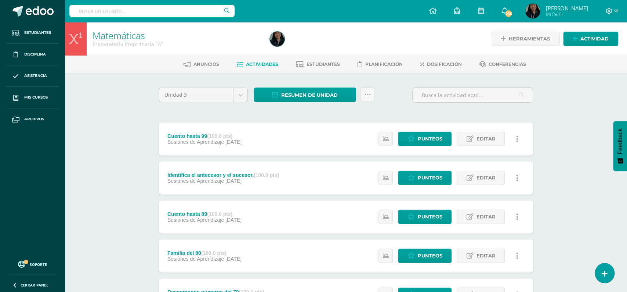
click at [375, 91] on div "Resumen de unidad Descargar como HTML Descargar como PDF Descargar como XLS Sub…" at bounding box center [314, 97] width 127 height 21
click at [375, 92] on link at bounding box center [367, 94] width 14 height 14
click at [367, 113] on link "Subir actividades en masa" at bounding box center [348, 118] width 81 height 18
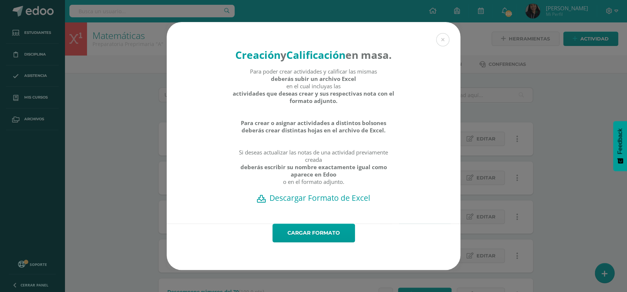
click at [325, 192] on h2 "Descargar Formato de Excel" at bounding box center [314, 197] width 268 height 10
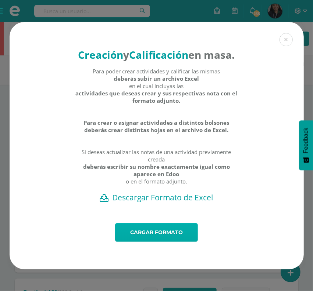
click at [154, 223] on link "Cargar formato" at bounding box center [156, 232] width 83 height 19
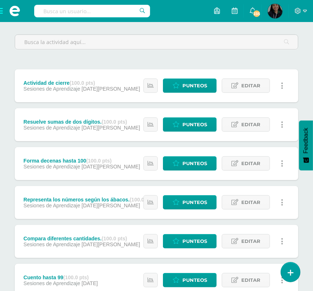
scroll to position [98, 0]
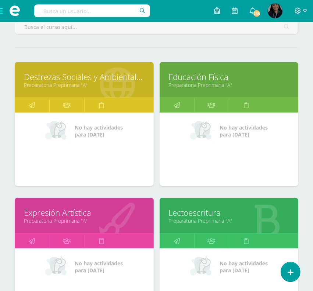
scroll to position [94, 0]
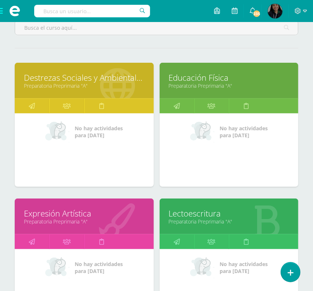
click at [200, 208] on link "Lectoescritura" at bounding box center [229, 213] width 120 height 11
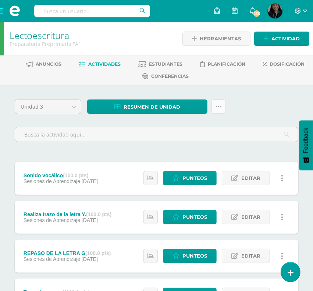
click at [223, 105] on link at bounding box center [218, 107] width 14 height 14
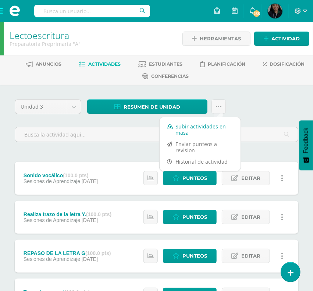
click at [210, 124] on link "Subir actividades en masa" at bounding box center [199, 130] width 81 height 18
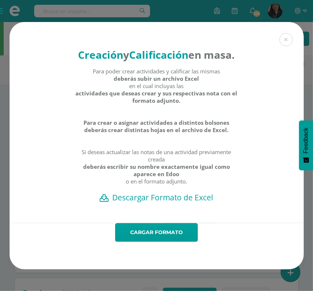
click at [165, 192] on h2 "Descargar Formato de Excel" at bounding box center [156, 197] width 268 height 10
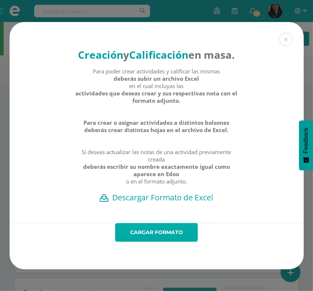
click at [177, 223] on link "Cargar formato" at bounding box center [156, 232] width 83 height 19
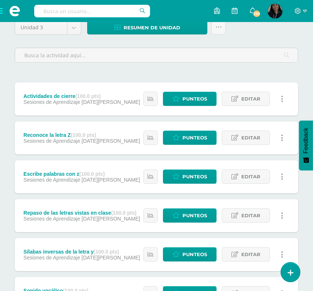
scroll to position [88, 0]
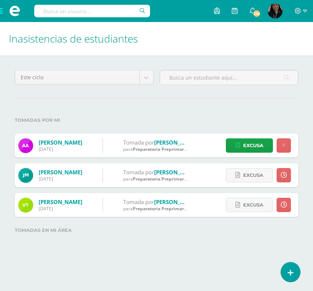
select select "cycle"
click at [5, 12] on span at bounding box center [14, 11] width 29 height 22
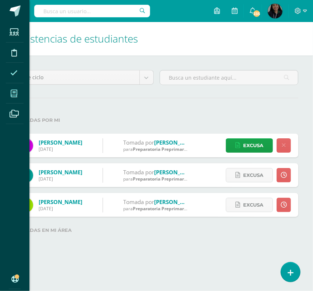
click at [17, 94] on icon at bounding box center [14, 93] width 7 height 7
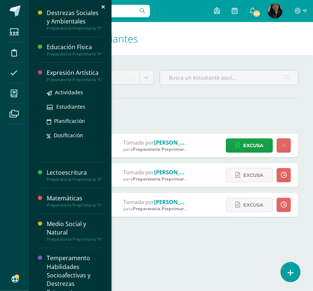
click at [77, 79] on div "Preparatoria Preprimaria "A"" at bounding box center [75, 79] width 56 height 5
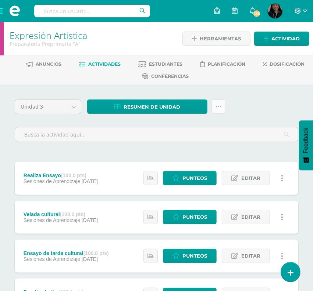
click at [216, 105] on icon at bounding box center [218, 107] width 6 height 6
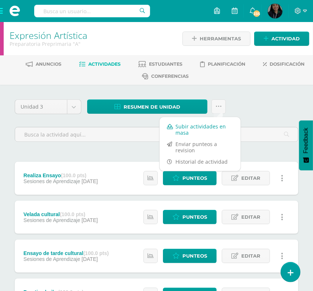
click at [221, 129] on link "Subir actividades en masa" at bounding box center [199, 130] width 81 height 18
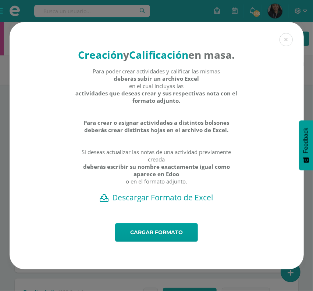
click at [154, 192] on h2 "Descargar Formato de Excel" at bounding box center [156, 197] width 268 height 10
click at [135, 22] on div "Creación y Calificación en masa. Para poder crear actividades y calificar las m…" at bounding box center [156, 145] width 313 height 291
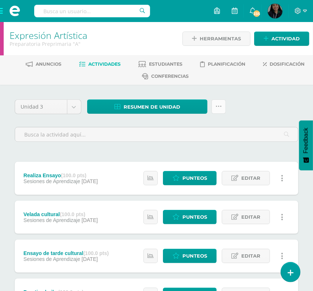
click at [222, 102] on link at bounding box center [218, 107] width 14 height 14
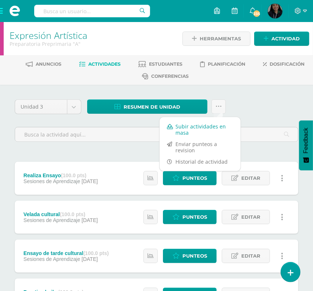
click at [200, 136] on link "Subir actividades en masa" at bounding box center [199, 130] width 81 height 18
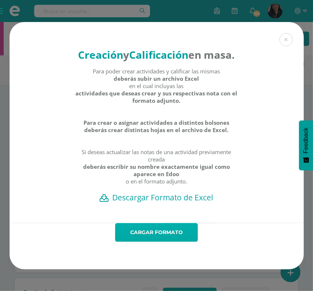
click at [161, 229] on link "Cargar formato" at bounding box center [156, 232] width 83 height 19
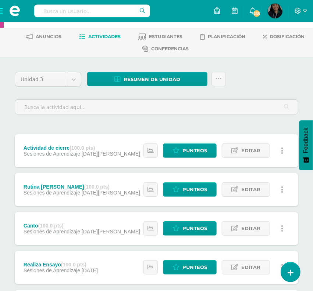
scroll to position [30, 0]
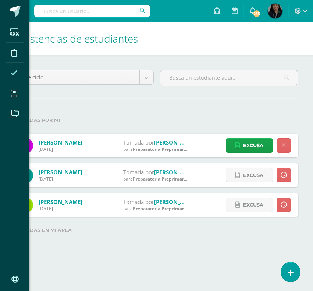
select select "cycle"
click at [11, 97] on icon at bounding box center [14, 93] width 7 height 7
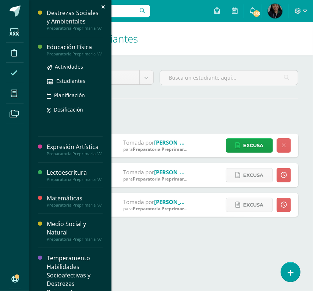
click at [62, 51] on div "Educación Física" at bounding box center [75, 47] width 56 height 8
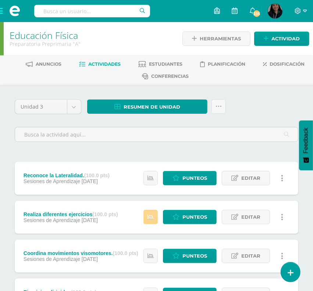
click at [146, 210] on link at bounding box center [150, 217] width 14 height 14
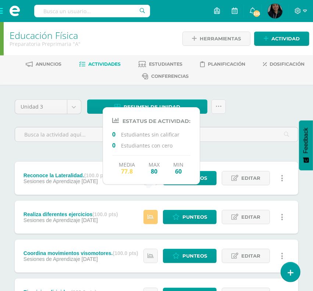
click at [250, 114] on div "Unidad 3 Unidad 1 Unidad 2 Unidad 3 Unidad 4 Resumen de unidad Descargar como H…" at bounding box center [156, 124] width 289 height 48
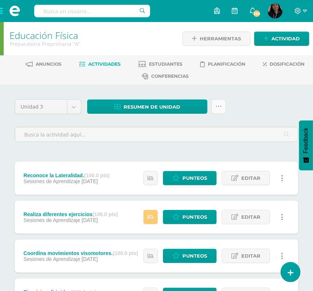
click at [217, 106] on icon at bounding box center [218, 107] width 6 height 6
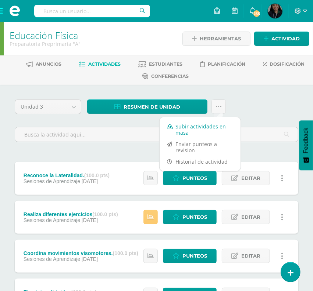
click at [219, 122] on link "Subir actividades en masa" at bounding box center [199, 130] width 81 height 18
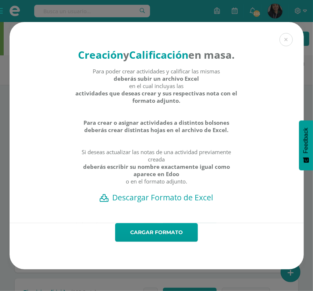
click at [185, 192] on h2 "Descargar Formato de Excel" at bounding box center [156, 197] width 268 height 10
click at [123, 13] on div "Creación y Calificación en masa. Para poder crear actividades y calificar las m…" at bounding box center [156, 145] width 313 height 291
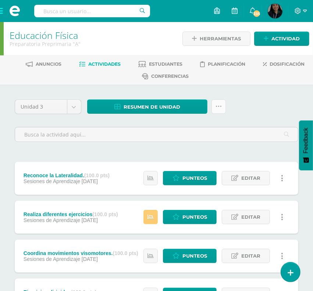
click at [218, 109] on icon at bounding box center [218, 107] width 6 height 6
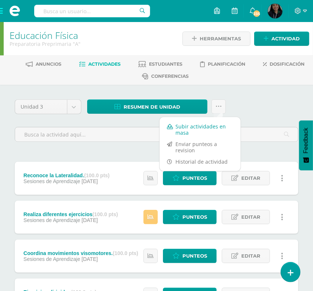
click at [204, 126] on link "Subir actividades en masa" at bounding box center [199, 130] width 81 height 18
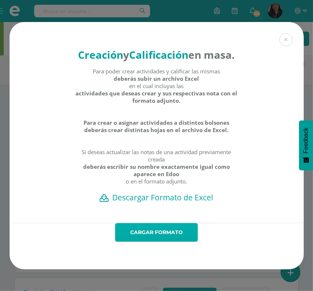
click at [169, 224] on link "Cargar formato" at bounding box center [156, 232] width 83 height 19
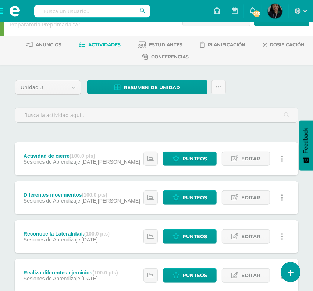
scroll to position [21, 0]
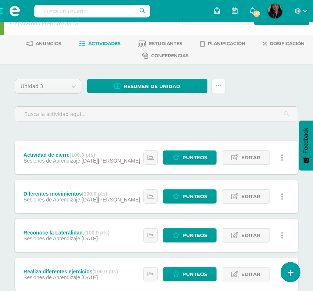
click at [217, 82] on link at bounding box center [218, 86] width 14 height 14
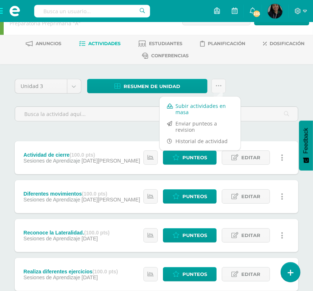
click at [221, 104] on link "Subir actividades en masa" at bounding box center [199, 109] width 81 height 18
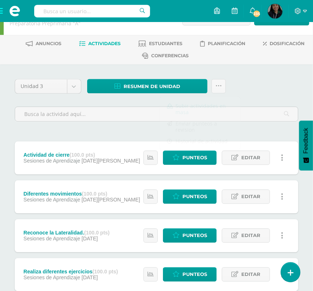
scroll to position [20, 0]
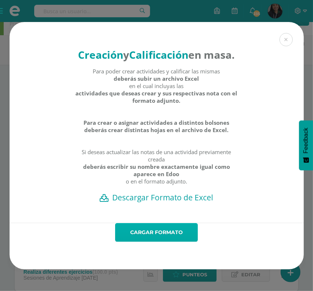
click at [176, 223] on link "Cargar formato" at bounding box center [156, 232] width 83 height 19
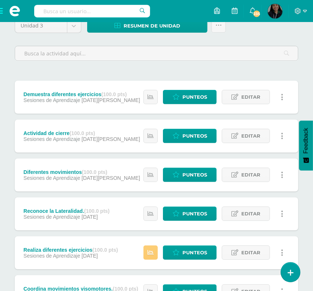
scroll to position [84, 0]
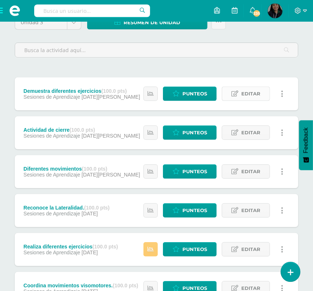
click at [256, 87] on span "Editar" at bounding box center [250, 94] width 19 height 14
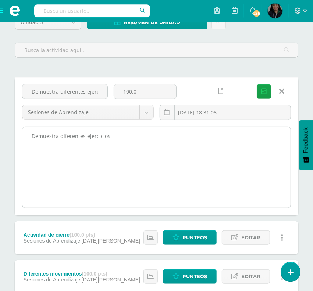
click at [48, 127] on textarea "Demuestra diferentes ejercicios" at bounding box center [156, 167] width 268 height 81
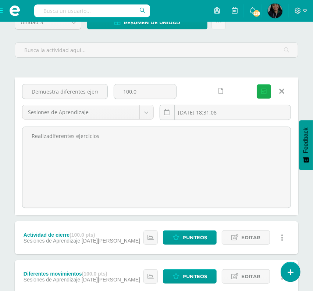
type textarea "Realizadiferentes ejercicios"
click at [262, 88] on icon "submit" at bounding box center [264, 91] width 6 height 6
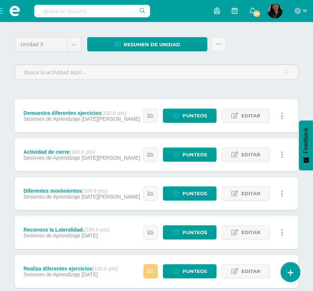
scroll to position [64, 0]
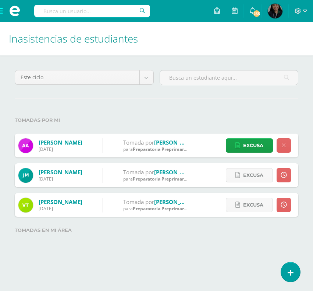
select select "cycle"
click at [0, 12] on span at bounding box center [14, 11] width 29 height 22
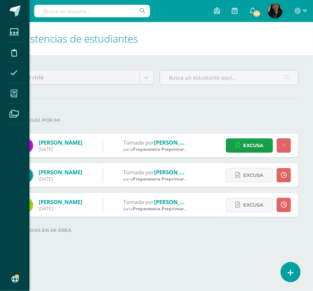
click at [16, 89] on span at bounding box center [14, 93] width 17 height 17
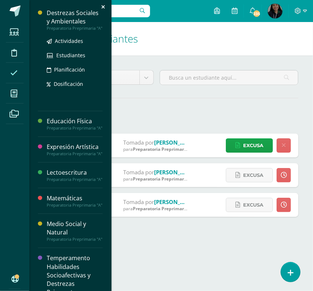
click at [71, 11] on div "Destrezas Sociales y Ambientales" at bounding box center [75, 17] width 56 height 17
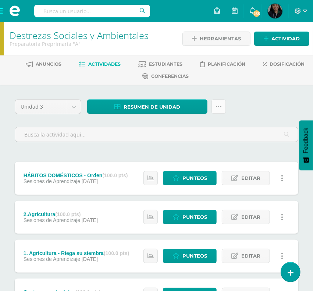
click at [221, 111] on link at bounding box center [218, 107] width 14 height 14
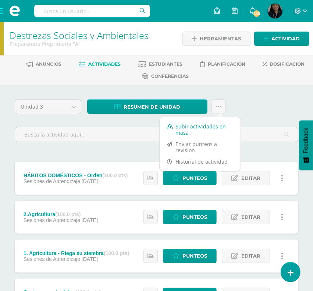
click at [210, 128] on link "Subir actividades en masa" at bounding box center [199, 130] width 81 height 18
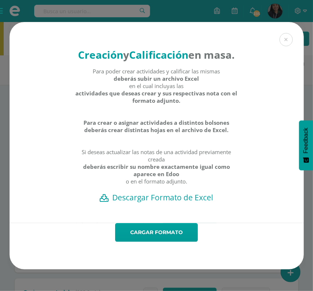
click at [173, 192] on h2 "Descargar Formato de Excel" at bounding box center [156, 197] width 268 height 10
click at [116, 15] on div "Creación y Calificación en masa. Para poder crear actividades y calificar las m…" at bounding box center [156, 145] width 313 height 291
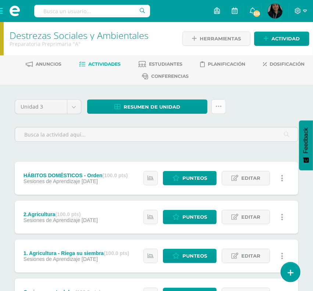
click at [217, 108] on icon at bounding box center [218, 107] width 6 height 6
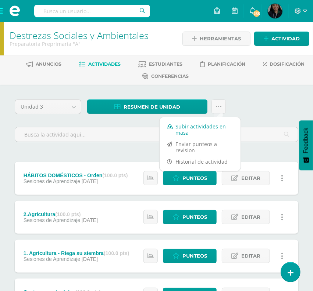
click at [203, 131] on link "Subir actividades en masa" at bounding box center [199, 130] width 81 height 18
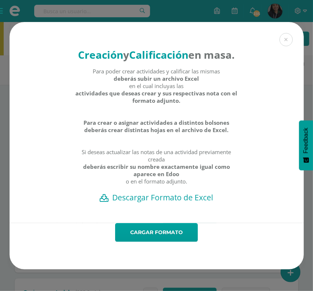
click at [160, 192] on h2 "Descargar Formato de Excel" at bounding box center [156, 197] width 268 height 10
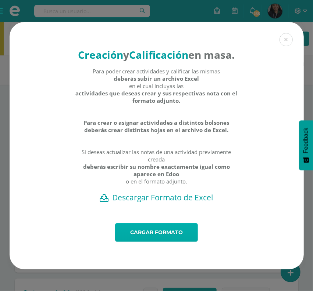
click at [148, 223] on link "Cargar formato" at bounding box center [156, 232] width 83 height 19
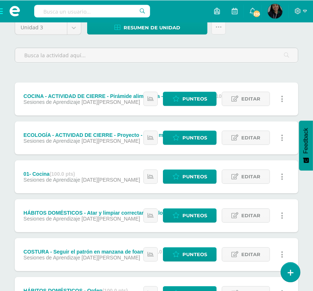
scroll to position [78, 0]
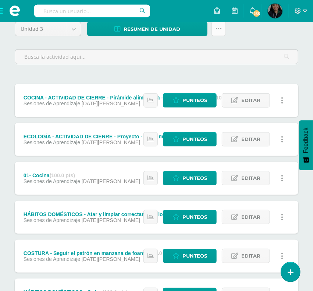
click at [216, 27] on icon at bounding box center [218, 29] width 6 height 6
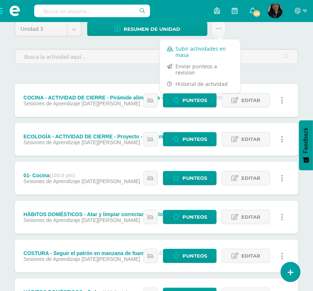
click at [220, 51] on link "Subir actividades en masa" at bounding box center [199, 52] width 81 height 18
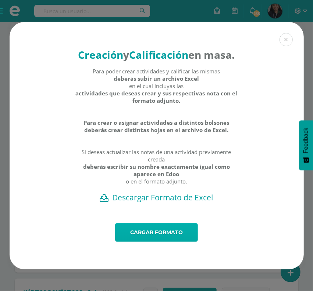
click at [169, 223] on link "Cargar formato" at bounding box center [156, 232] width 83 height 19
